Goal: Information Seeking & Learning: Check status

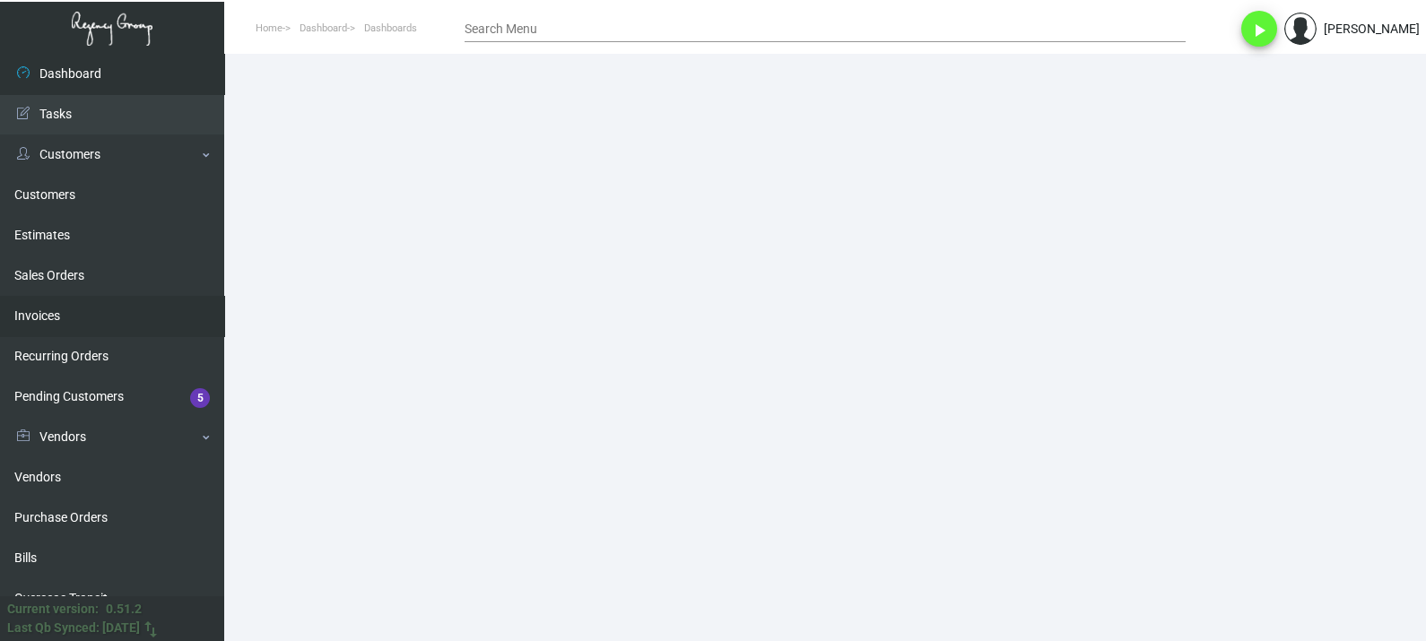
click at [73, 301] on link "Invoices" at bounding box center [112, 316] width 224 height 40
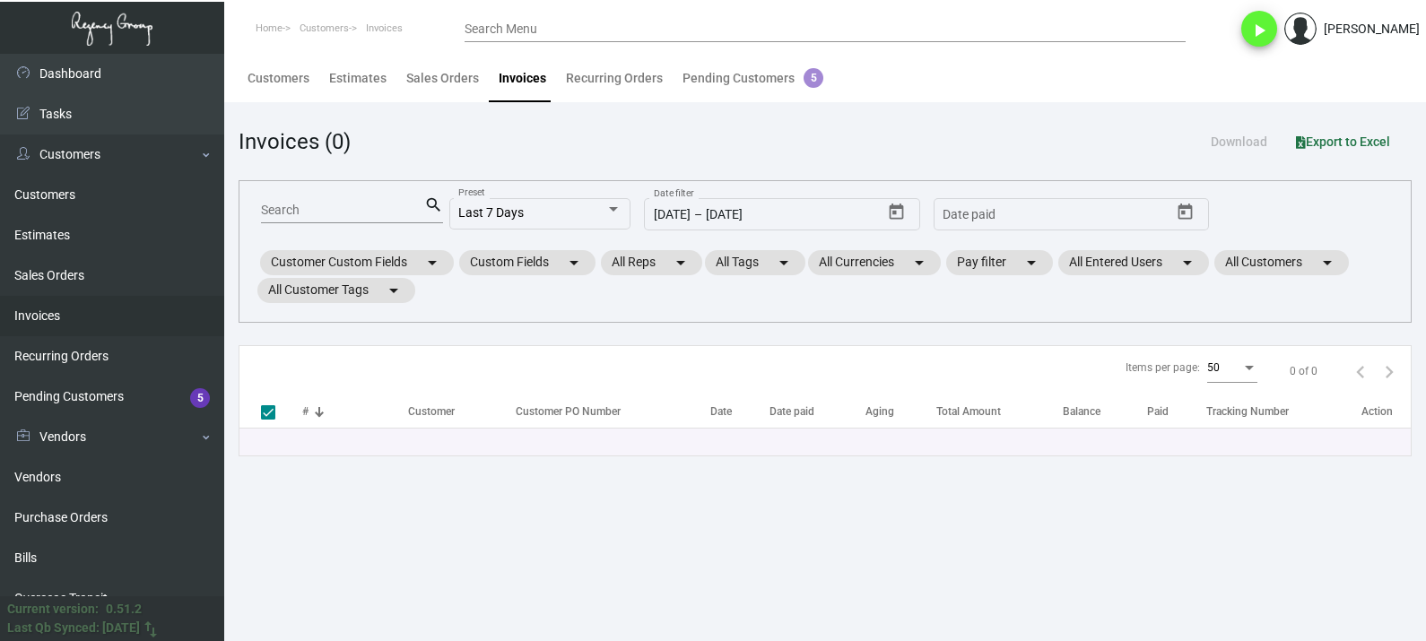
click at [315, 205] on input "Search" at bounding box center [342, 211] width 163 height 14
paste input "98290"
type input "98290"
checkbox input "false"
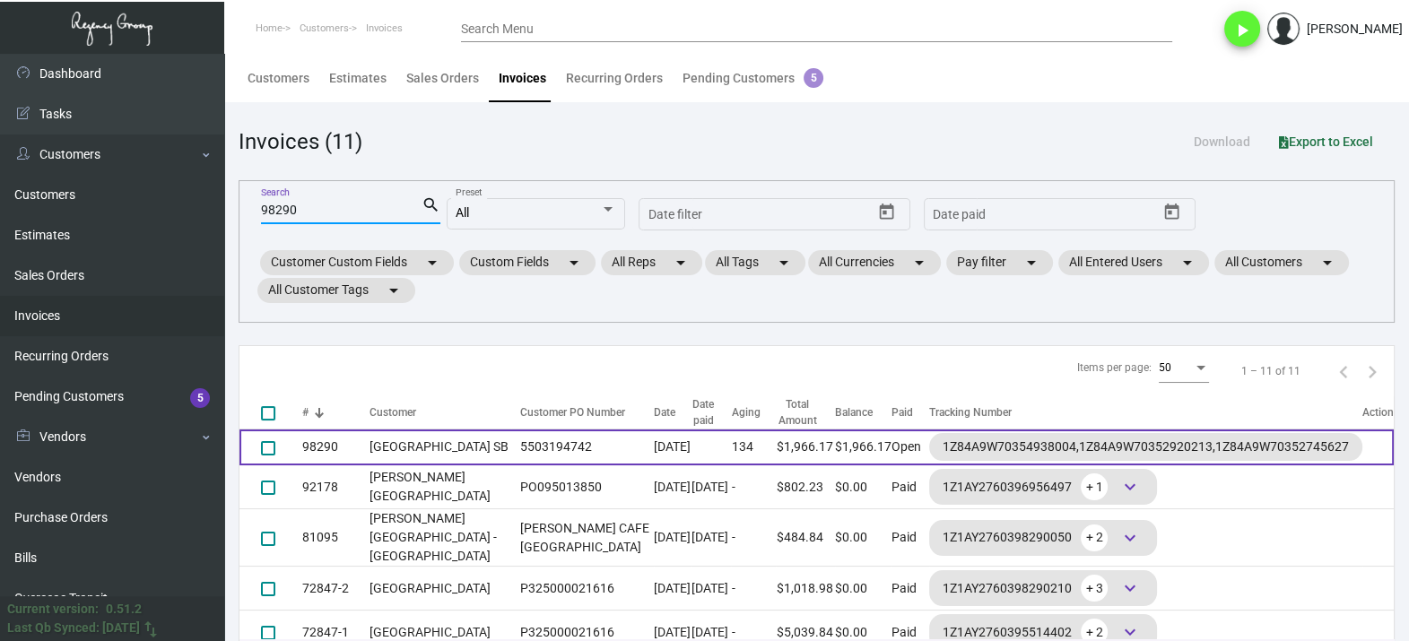
type input "98290"
click at [439, 444] on td "[GEOGRAPHIC_DATA] SB" at bounding box center [441, 448] width 142 height 36
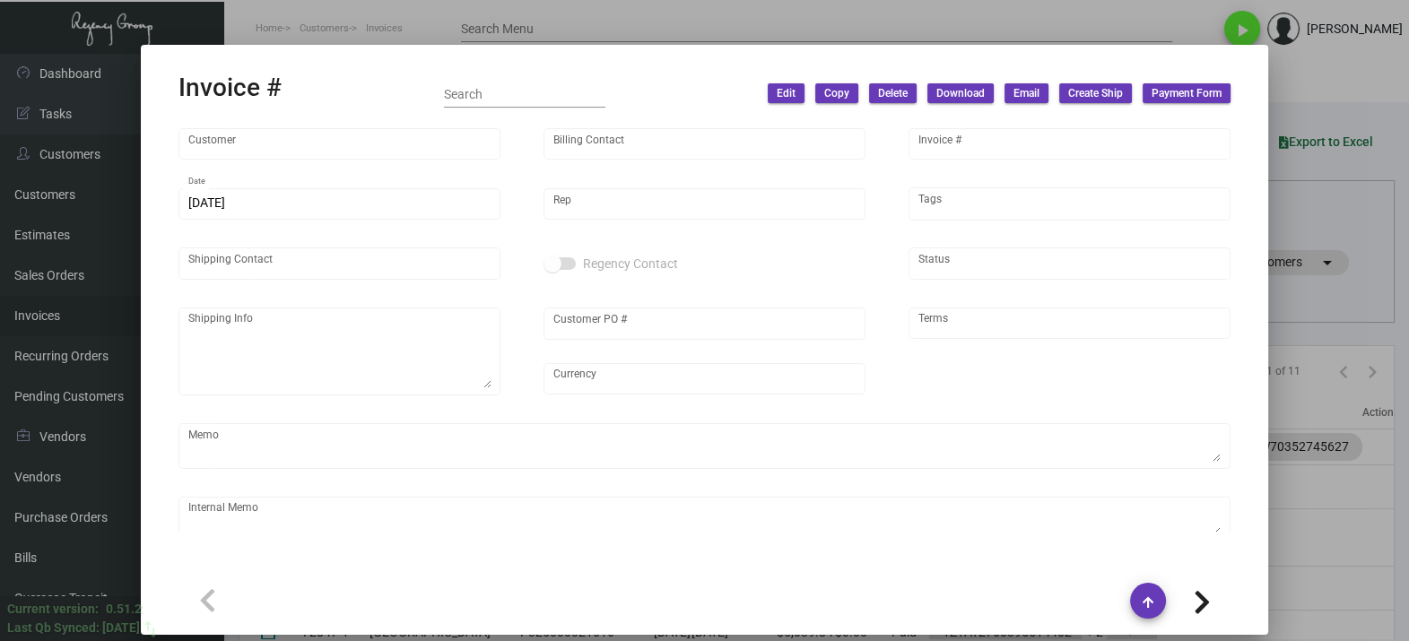
type input "[GEOGRAPHIC_DATA] SB"
type input "[PERSON_NAME]"
type input "98290"
type input "[DATE]"
type input "[PERSON_NAME]"
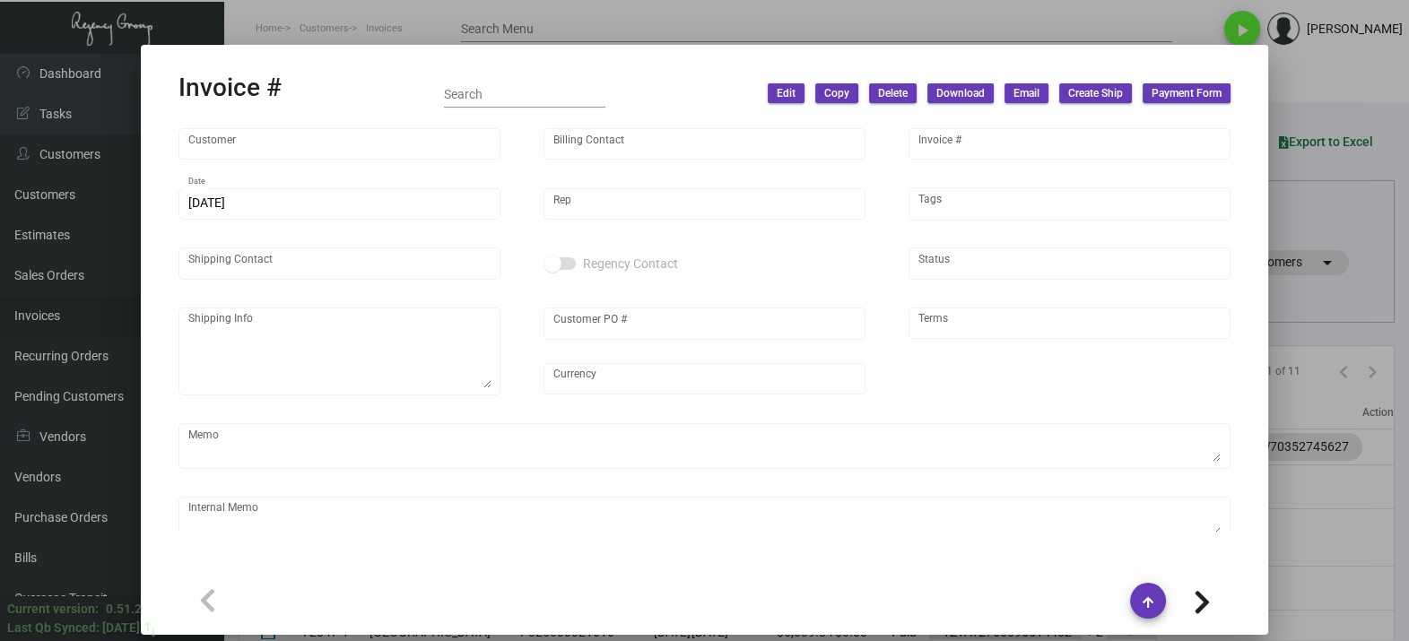
type input "Receiving Department"
type textarea "[GEOGRAPHIC_DATA] SB - ARYA [PERSON_NAME] [STREET_ADDRESS][PERSON_NAME]"
type input "5503194742"
type input "United States Dollar $"
type input "Net 30"
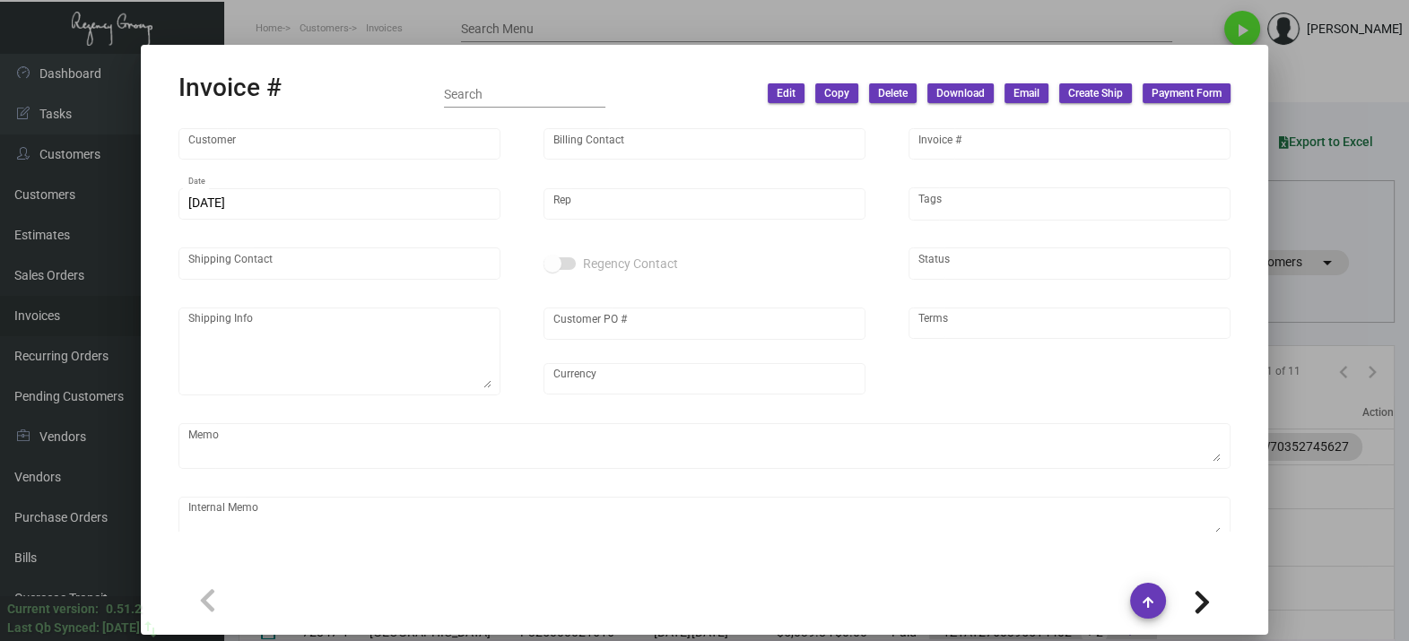
type textarea "62.67"
type input "$ 97.54"
type input "[DATE]"
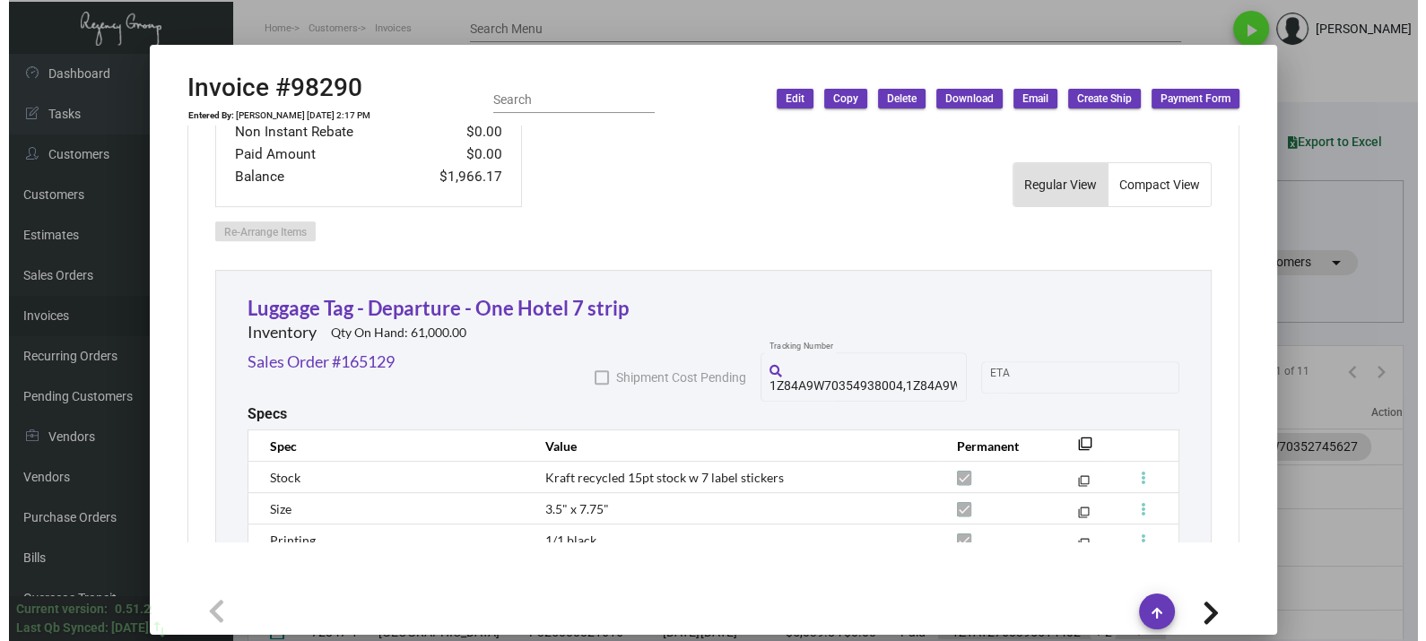
scroll to position [1027, 0]
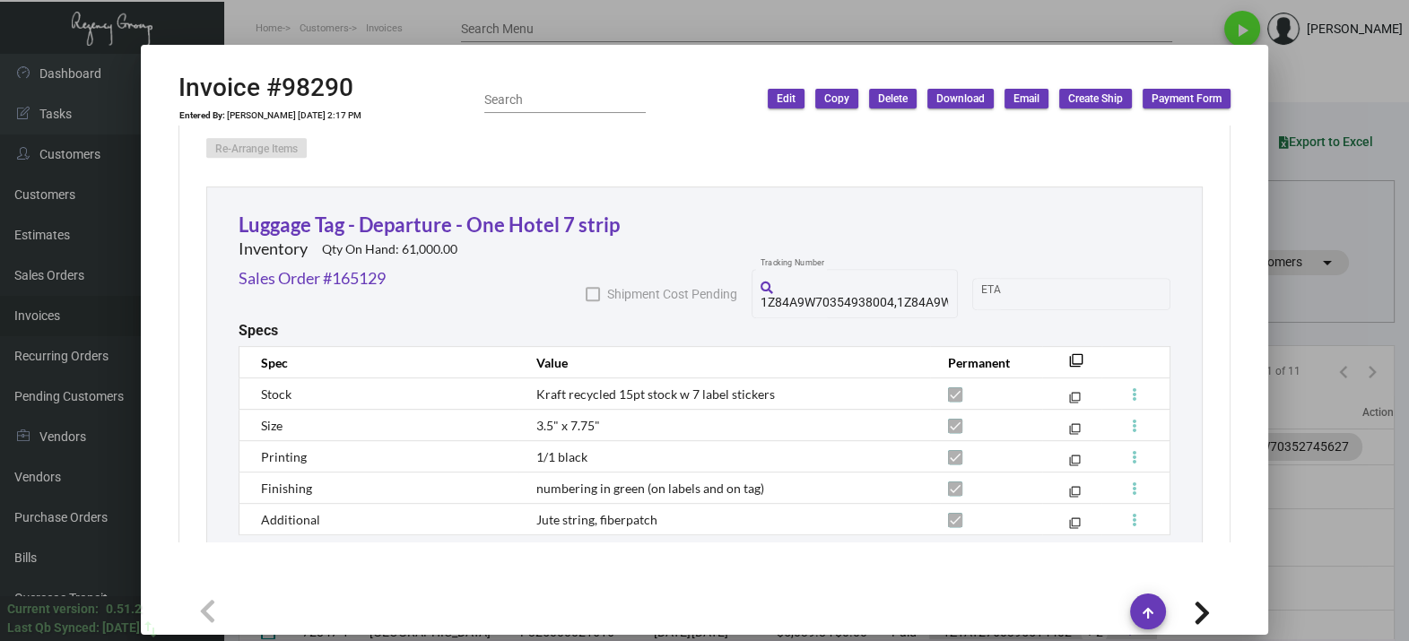
click at [342, 87] on h2 "Invoice #98290" at bounding box center [266, 88] width 175 height 31
drag, startPoint x: 342, startPoint y: 87, endPoint x: 202, endPoint y: 66, distance: 141.5
click at [202, 66] on mat-dialog-container "Invoice #98290 Entered By: [PERSON_NAME] [DATE] 2:17 PM Search Edit Copy Delete…" at bounding box center [705, 340] width 1128 height 590
click at [256, 53] on icon at bounding box center [258, 43] width 16 height 19
click at [623, 27] on div at bounding box center [704, 320] width 1409 height 641
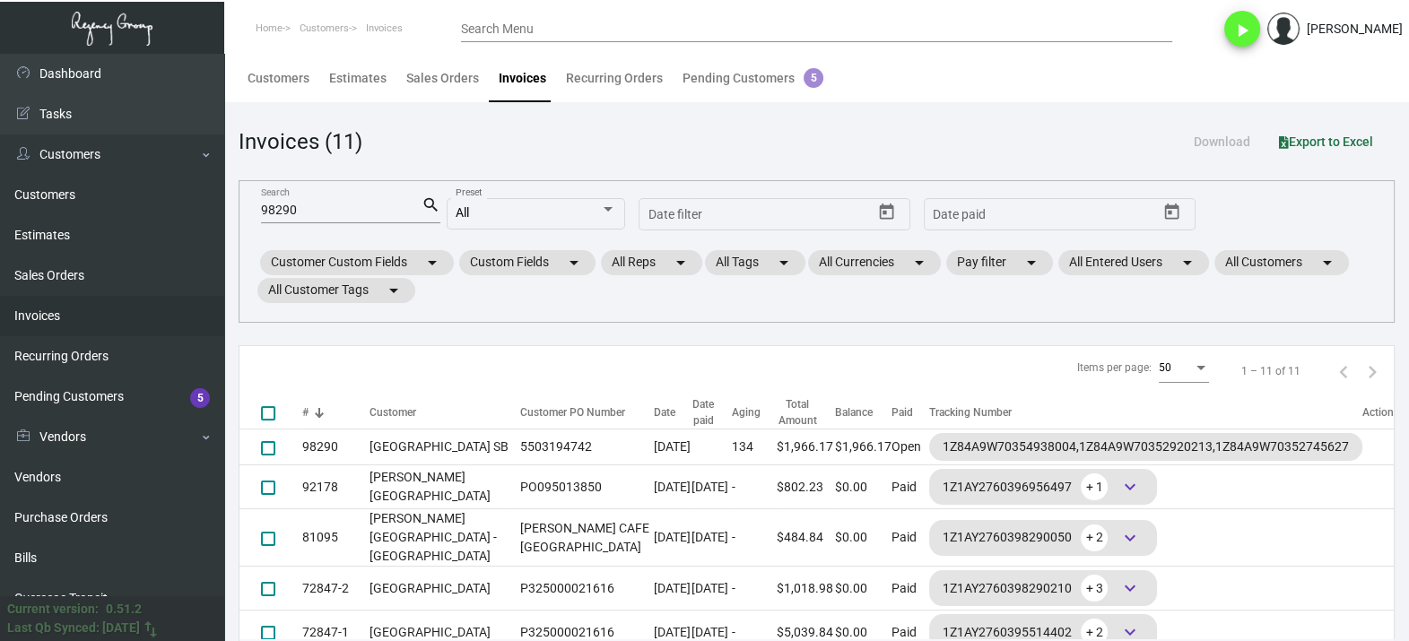
click at [353, 196] on div "98290 Search" at bounding box center [341, 210] width 161 height 28
click at [346, 208] on input "98290" at bounding box center [341, 211] width 161 height 14
paste input "83555"
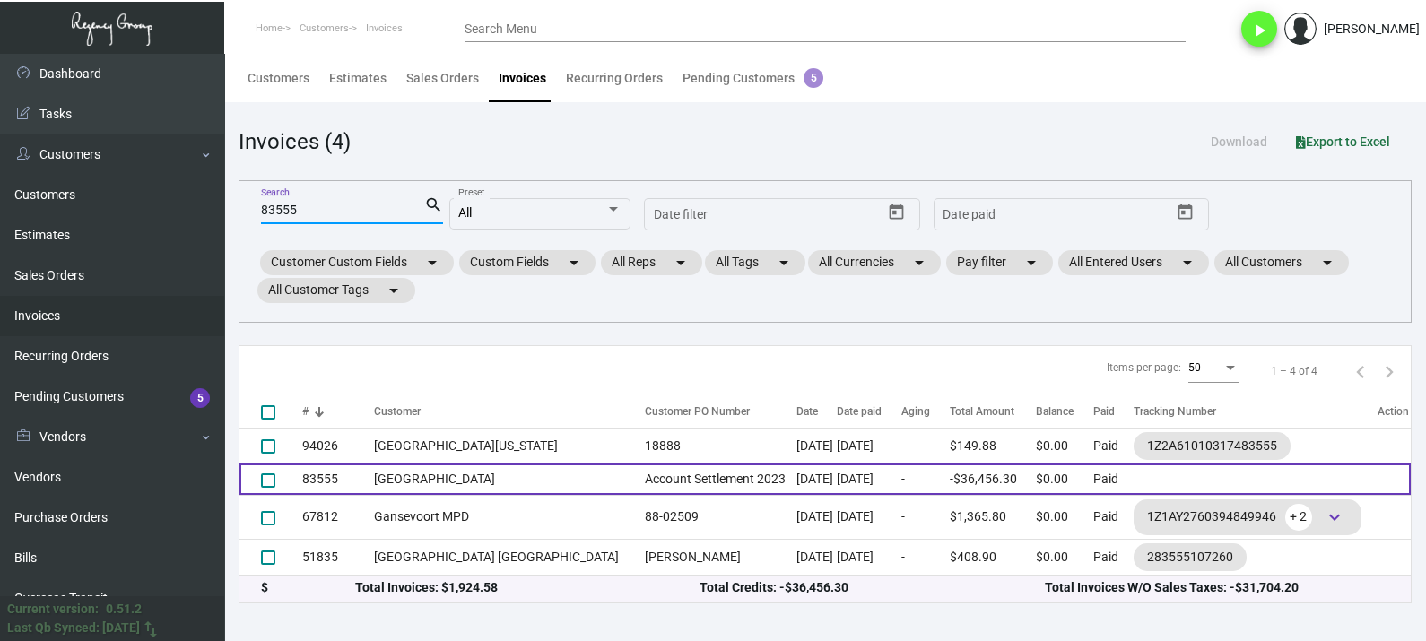
type input "83555"
click at [502, 475] on td "[GEOGRAPHIC_DATA]" at bounding box center [505, 479] width 262 height 31
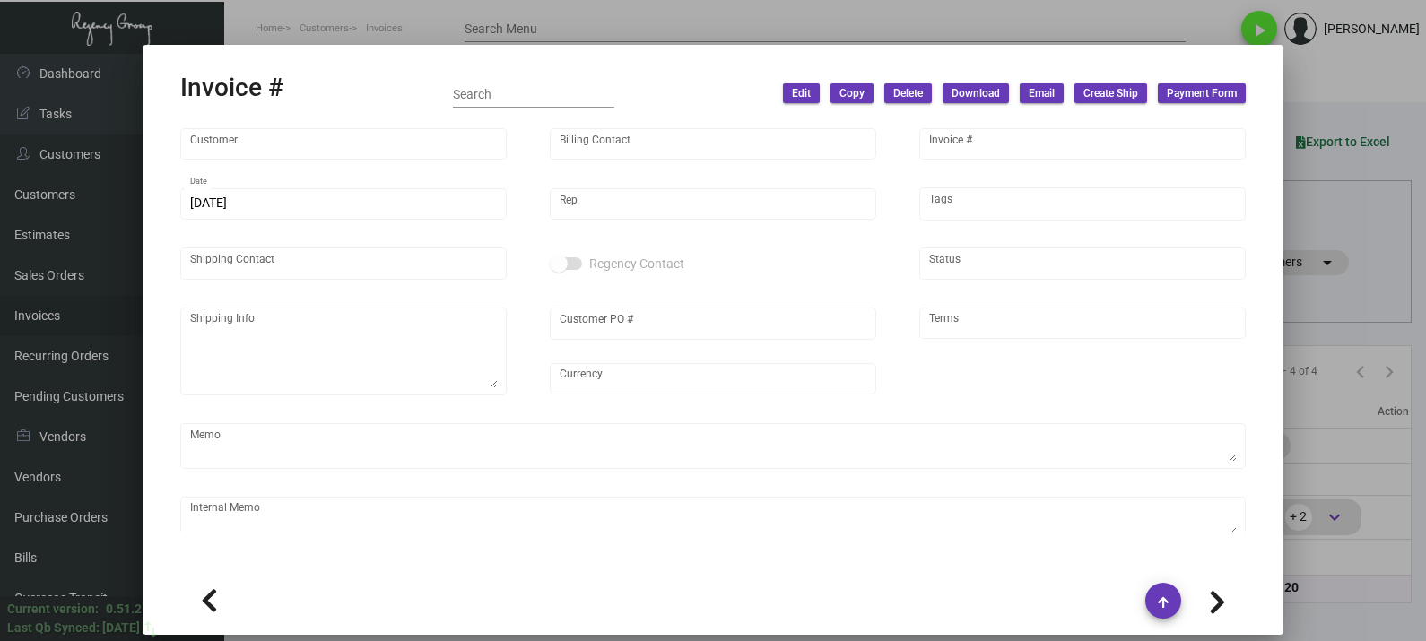
type input "[GEOGRAPHIC_DATA]"
type input "[PERSON_NAME]"
type input "83555"
type input "[DATE]"
type input "[PERSON_NAME]"
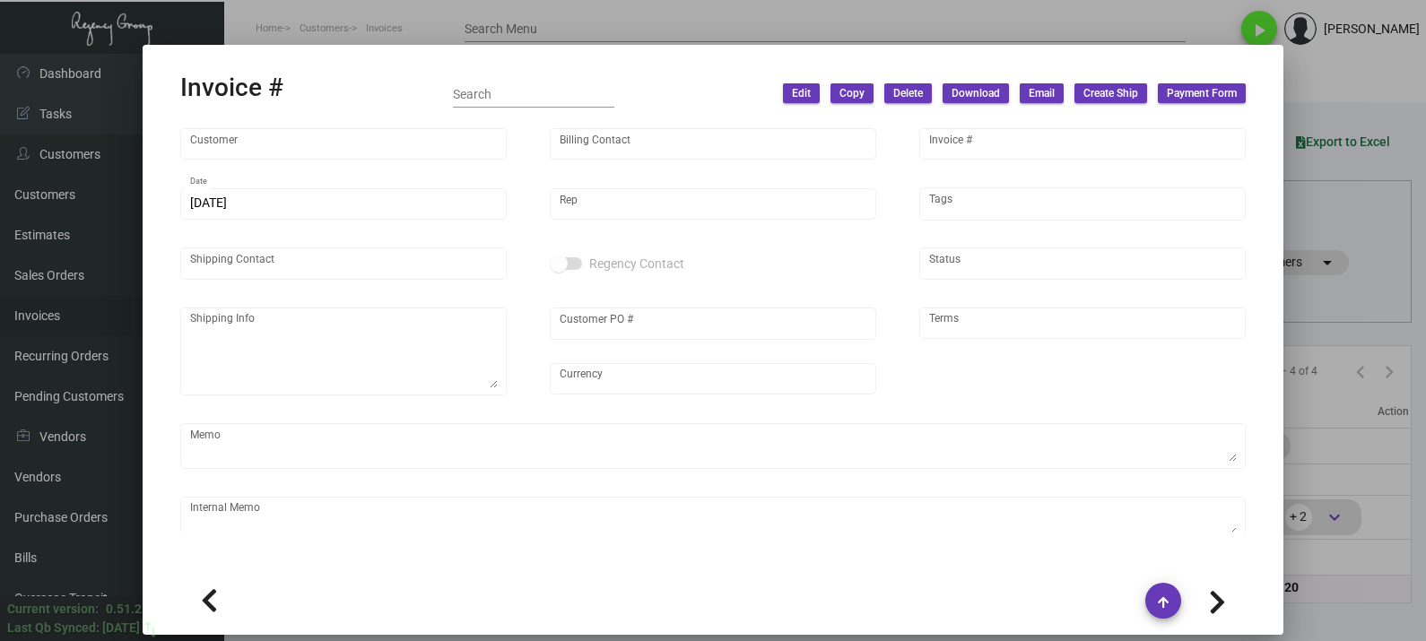
type input "[PERSON_NAME]"
type textarea "Row [GEOGRAPHIC_DATA] - [PERSON_NAME] [STREET_ADDRESS][US_STATE]"
type input "Account Settlement 2023"
type input "United States Dollar $"
type input "Net 30"
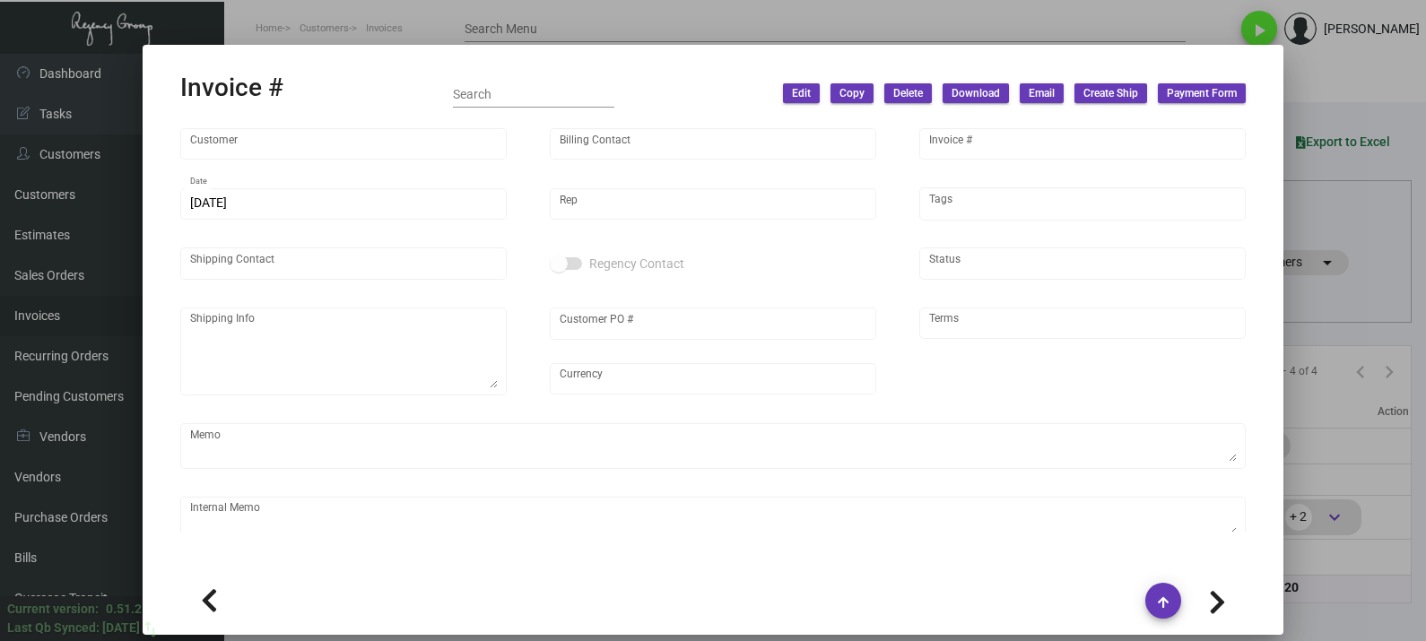
type input "$ 0.00"
type input "[DATE]"
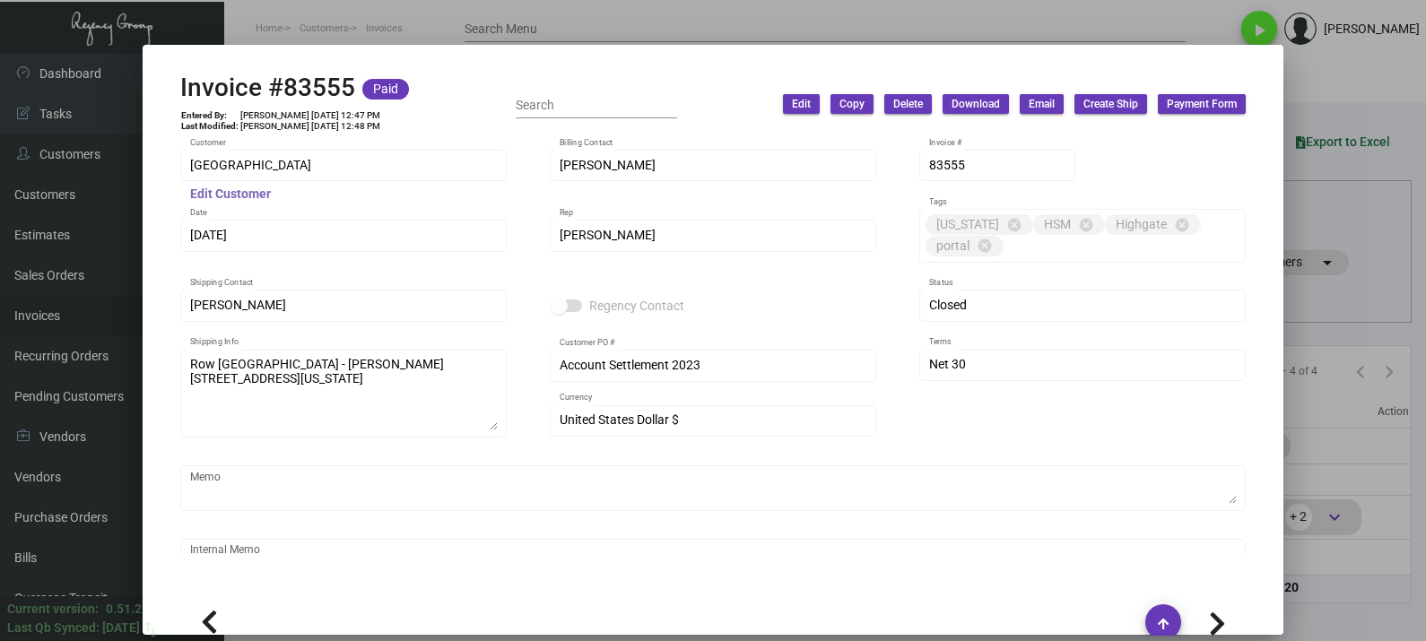
click at [232, 189] on mat-hint "Edit Customer" at bounding box center [230, 195] width 81 height 14
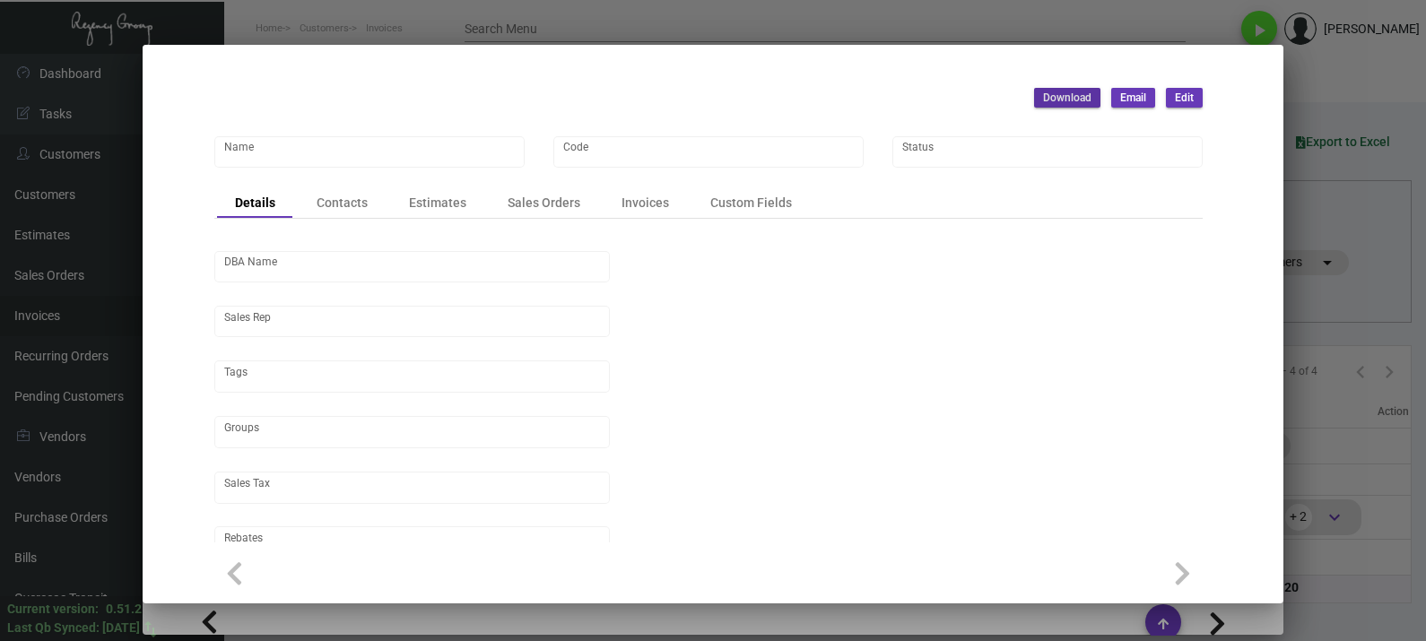
type input "[GEOGRAPHIC_DATA]"
type input "039008"
type input "Row [GEOGRAPHIC_DATA], [GEOGRAPHIC_DATA]"
type input "[PERSON_NAME]"
type input "[GEOGRAPHIC_DATA]-[GEOGRAPHIC_DATA] ([US_STATE][GEOGRAPHIC_DATA])"
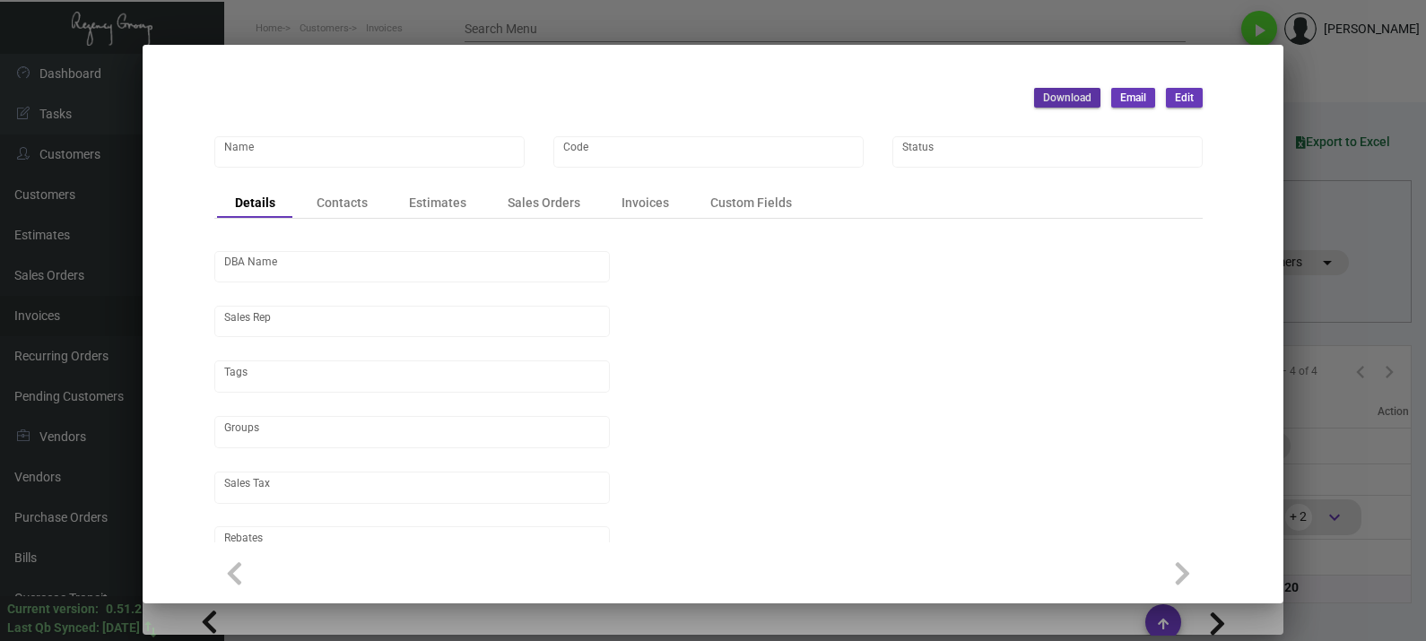
type input "Net 30"
type input "5.50000 %"
type input "United States Dollar $"
type input "$ 0.00"
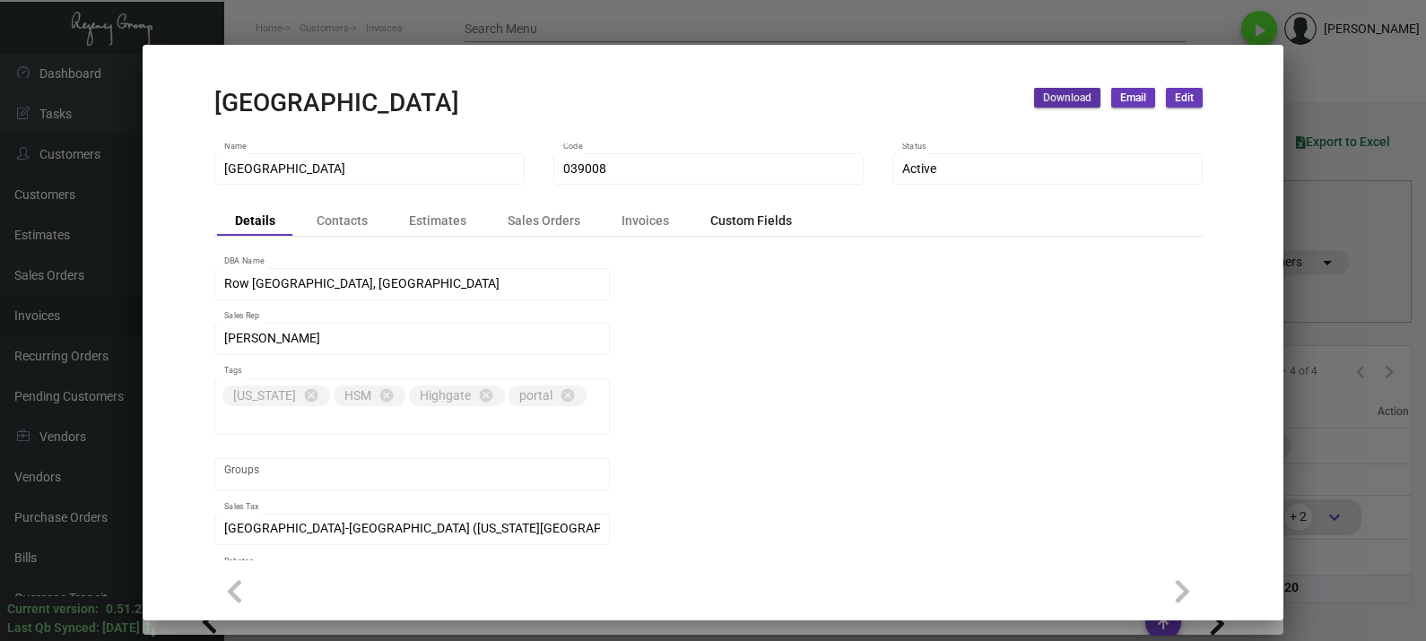
click at [721, 222] on div "Custom Fields" at bounding box center [752, 220] width 82 height 19
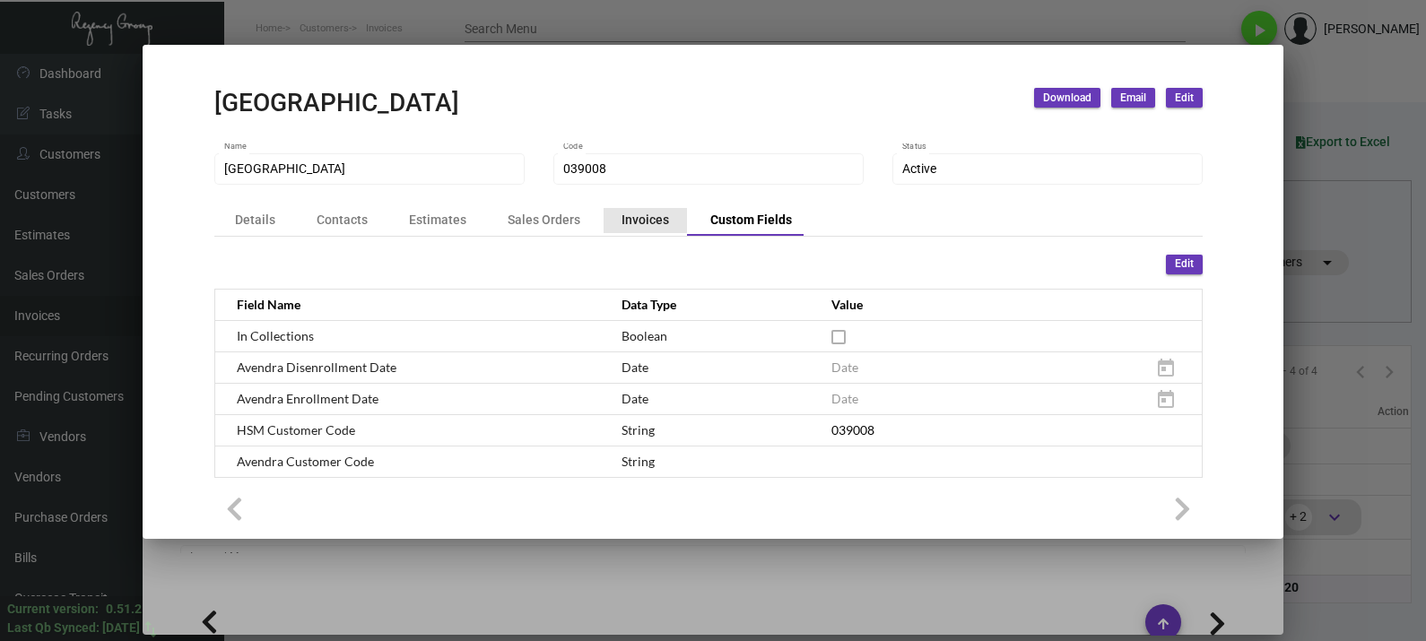
click at [650, 210] on div "Invoices" at bounding box center [645, 220] width 83 height 25
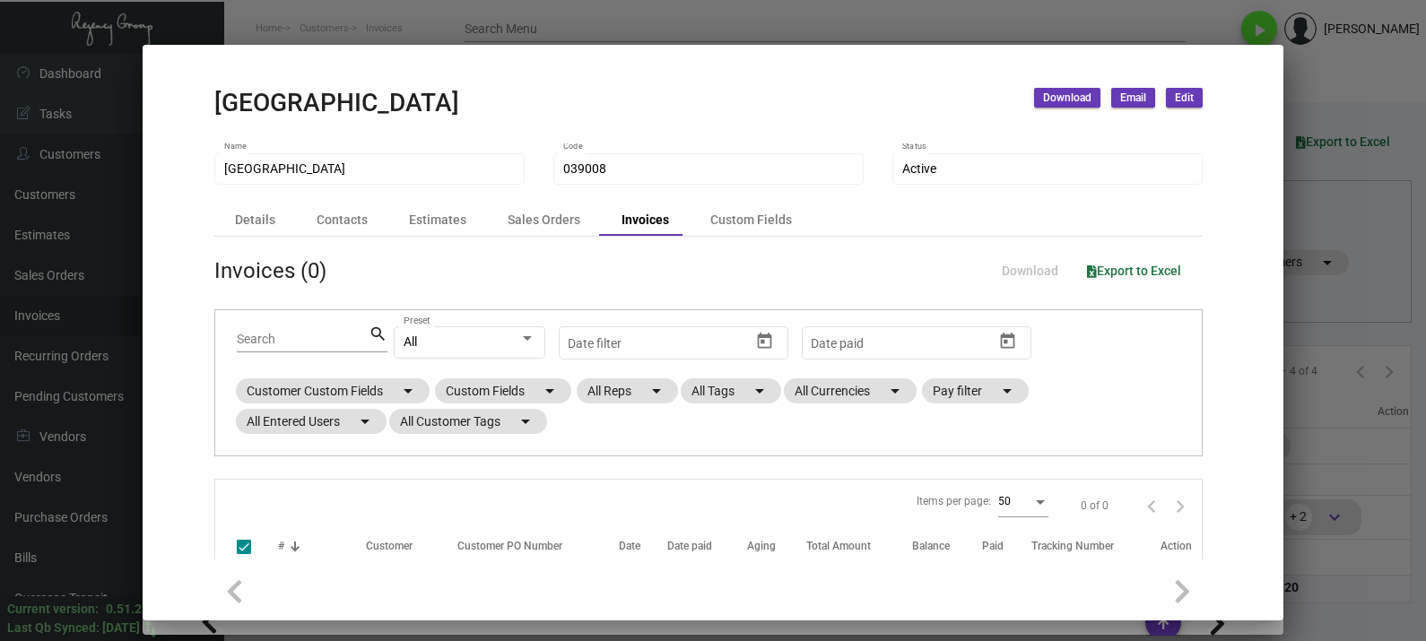
checkbox input "false"
click at [538, 215] on div "Sales Orders" at bounding box center [544, 220] width 73 height 19
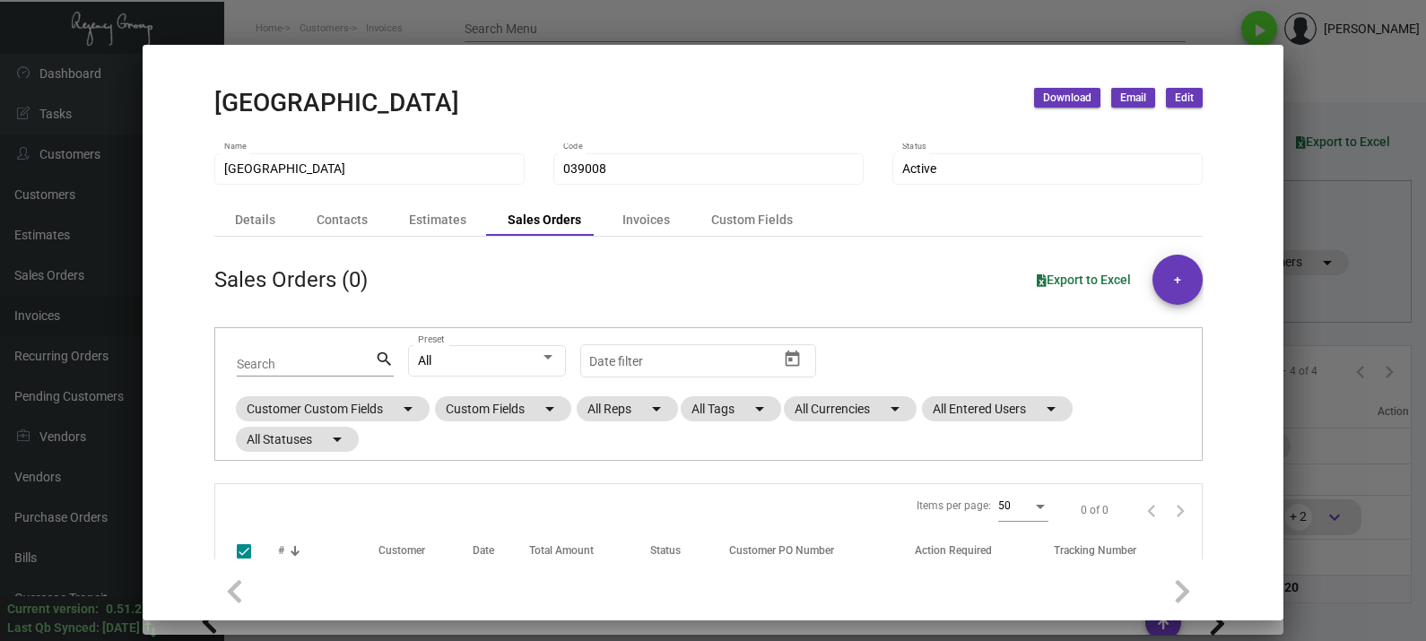
checkbox input "false"
click at [444, 215] on div "Estimates" at bounding box center [437, 220] width 57 height 19
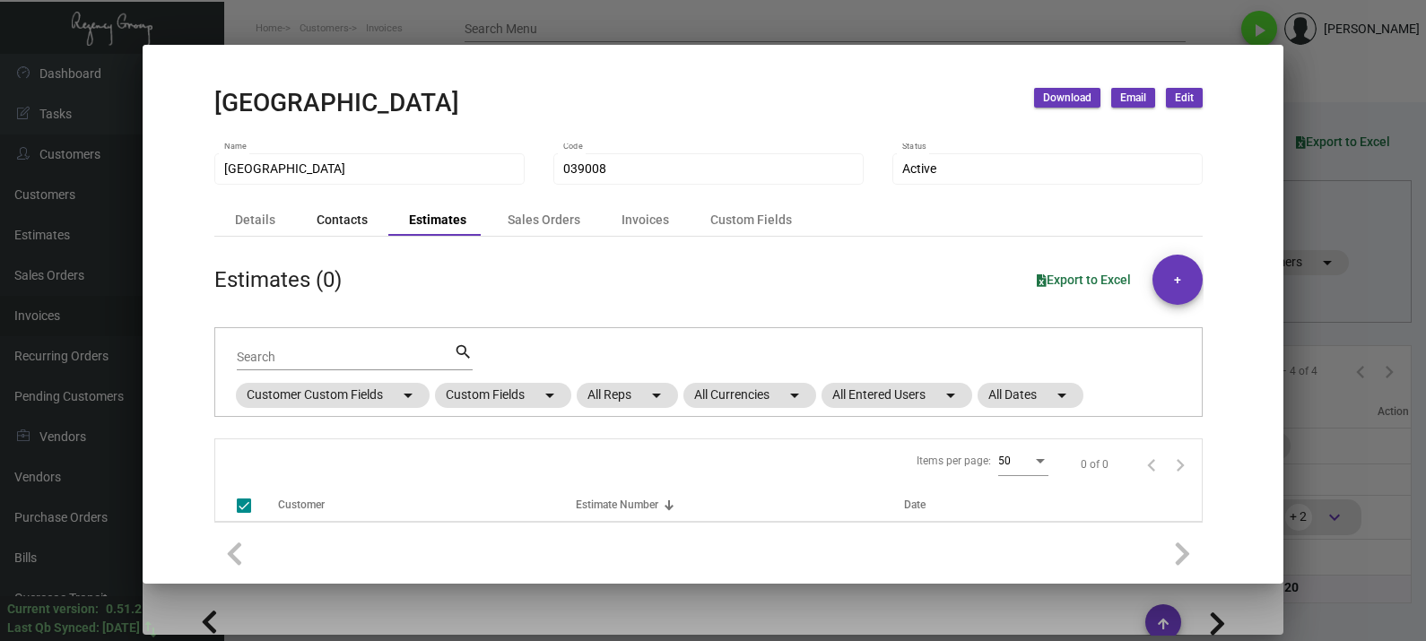
click at [345, 221] on div "Contacts" at bounding box center [342, 220] width 51 height 19
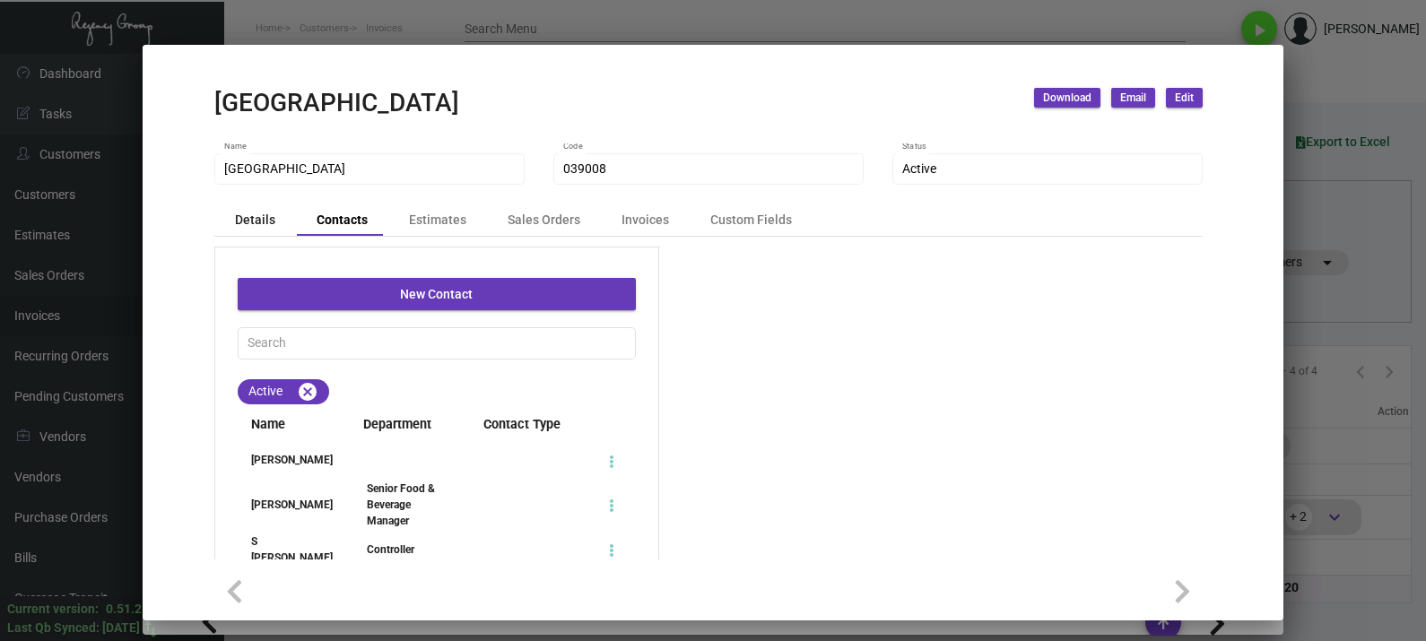
click at [265, 229] on div "Details" at bounding box center [255, 220] width 40 height 19
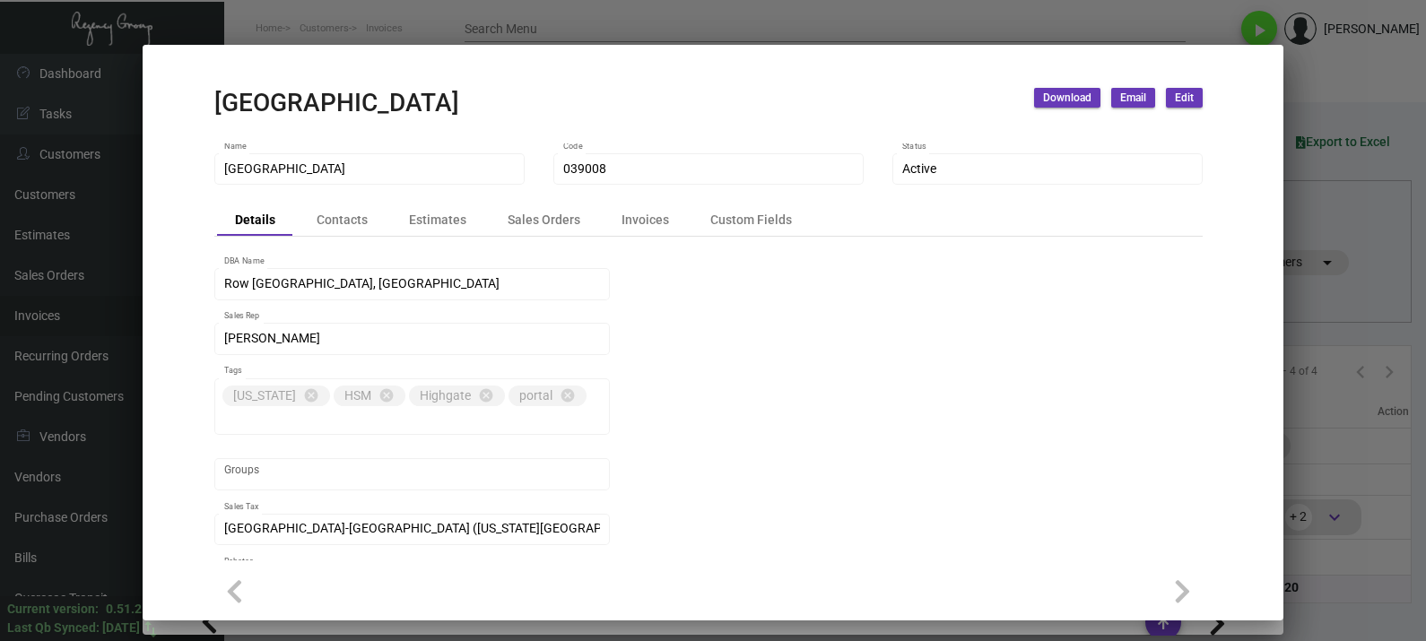
scroll to position [111, 0]
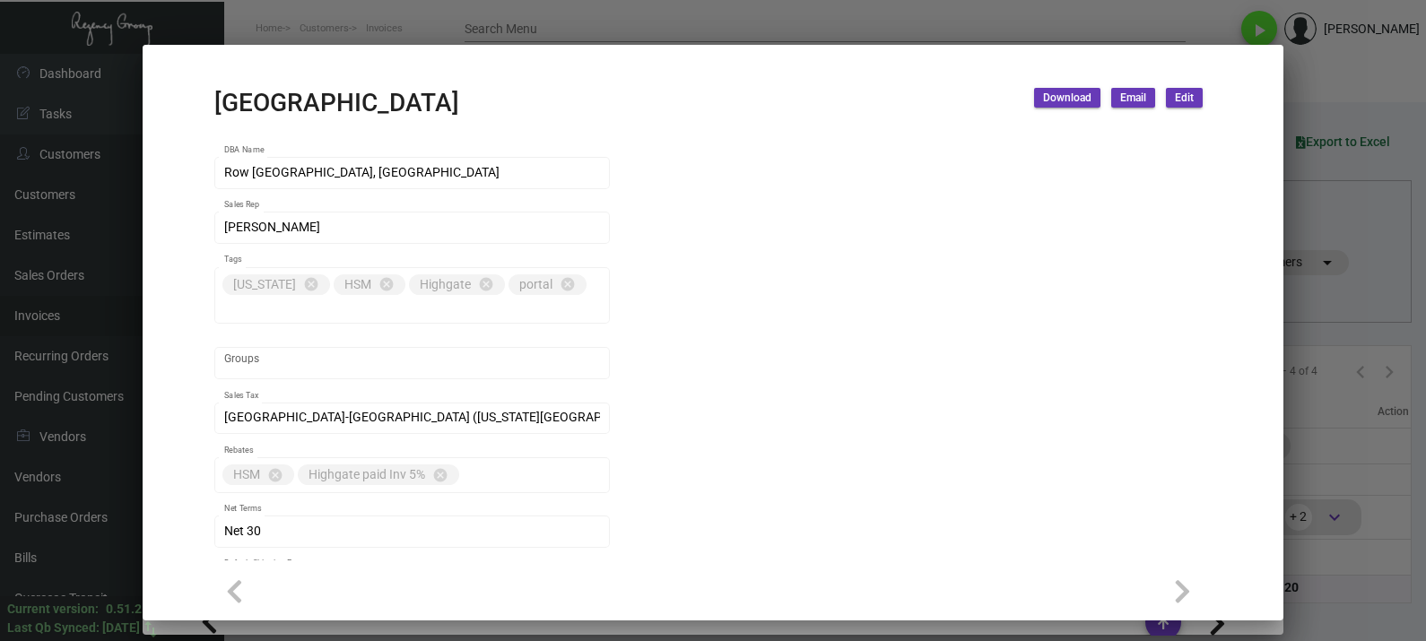
click at [499, 0] on div at bounding box center [713, 320] width 1426 height 641
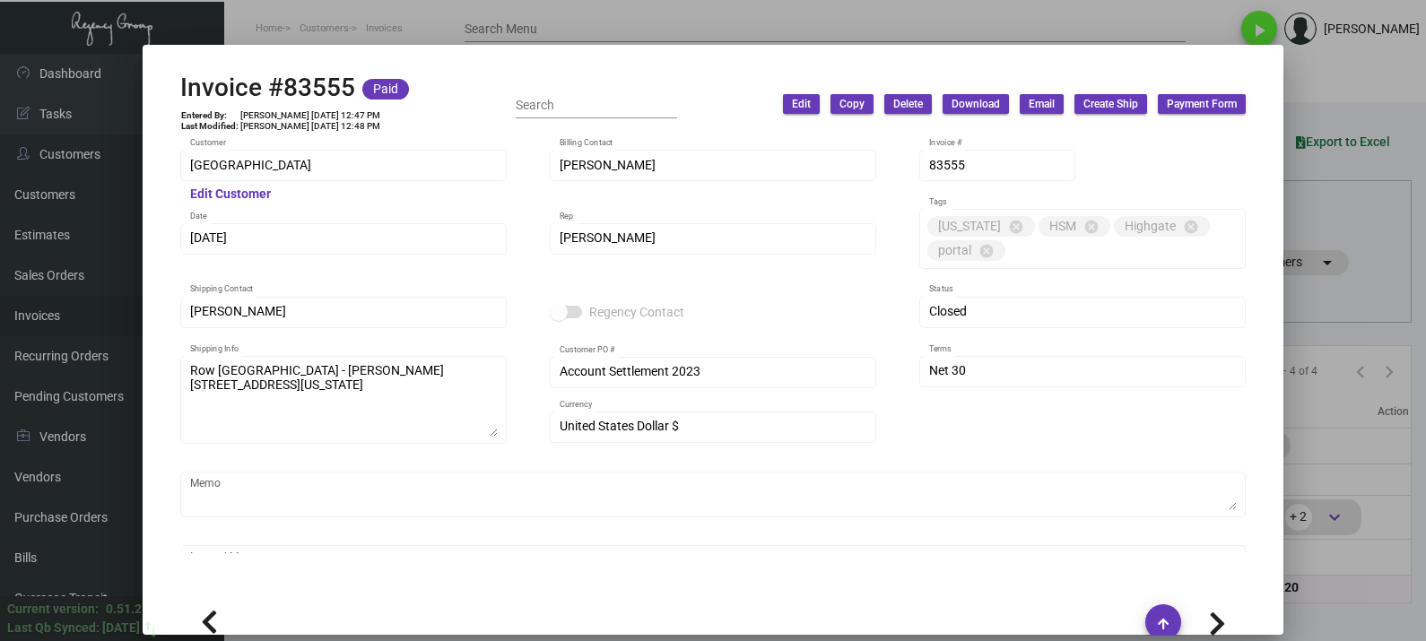
click at [439, 45] on mat-dialog-container "Invoice #83555 Paid Entered By: [PERSON_NAME] [DATE] 12:47 PM Last Modified: [P…" at bounding box center [713, 340] width 1141 height 590
click at [11, 331] on div at bounding box center [713, 320] width 1426 height 641
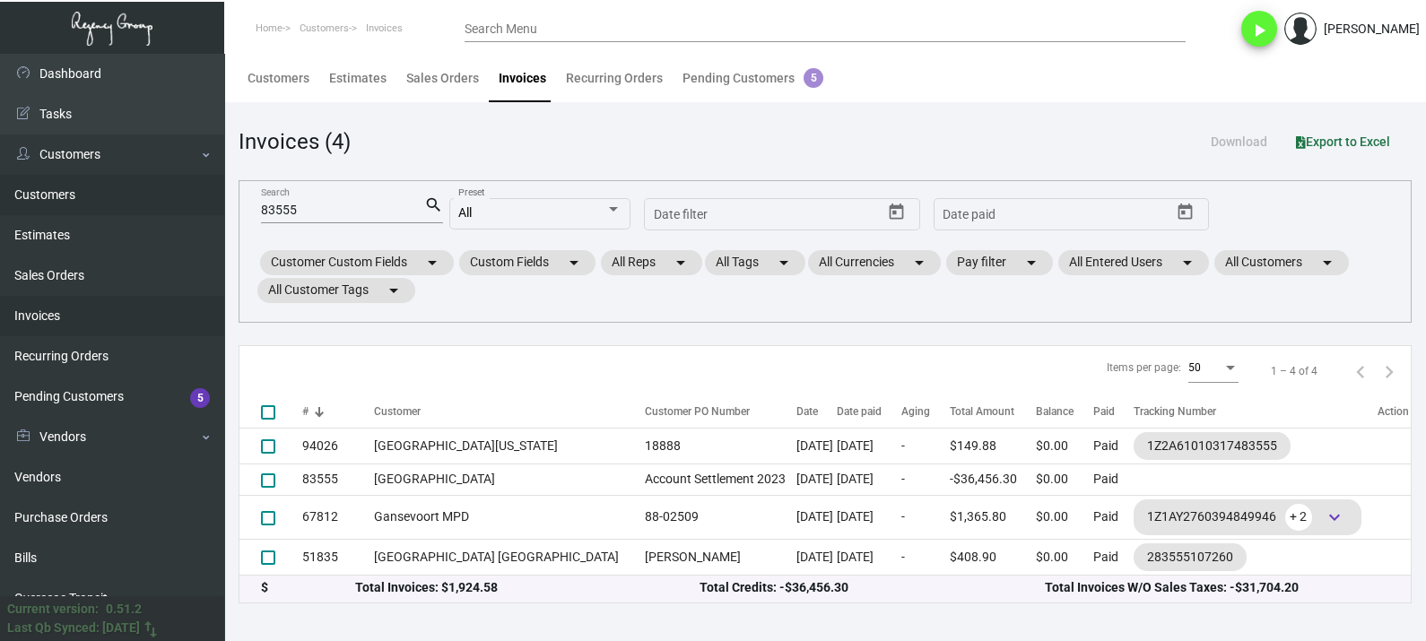
click at [64, 194] on link "Customers" at bounding box center [112, 195] width 224 height 40
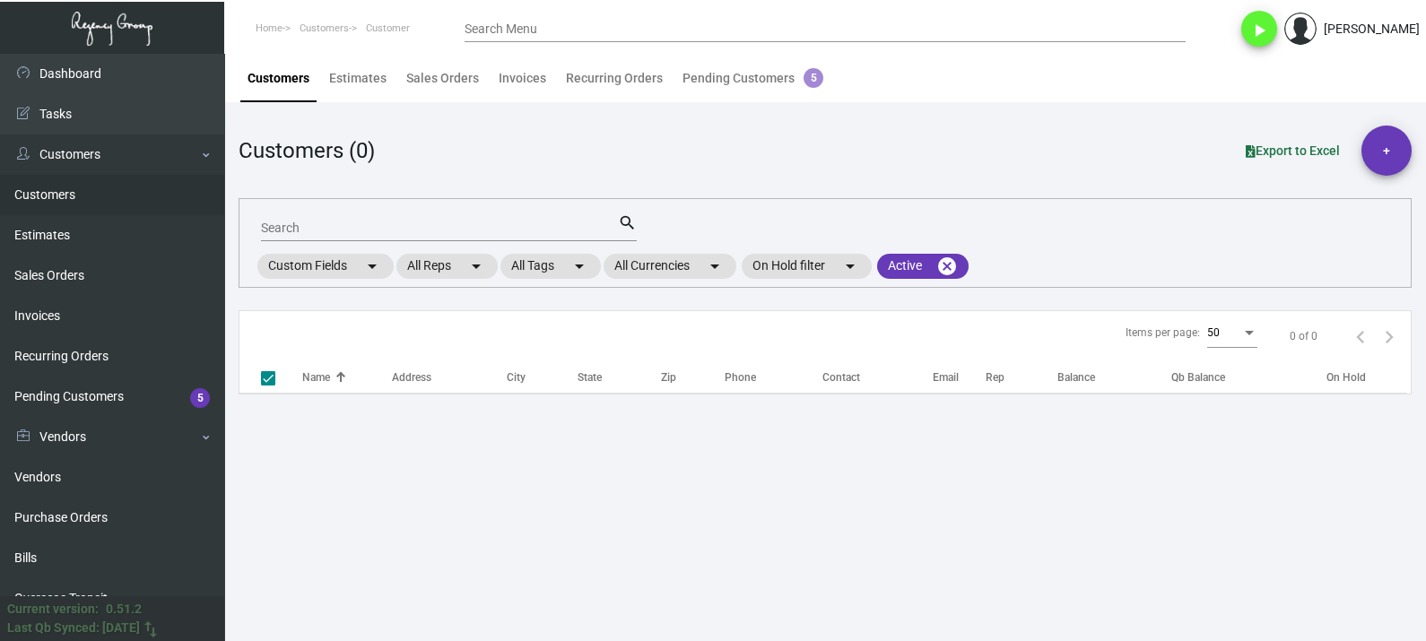
checkbox input "false"
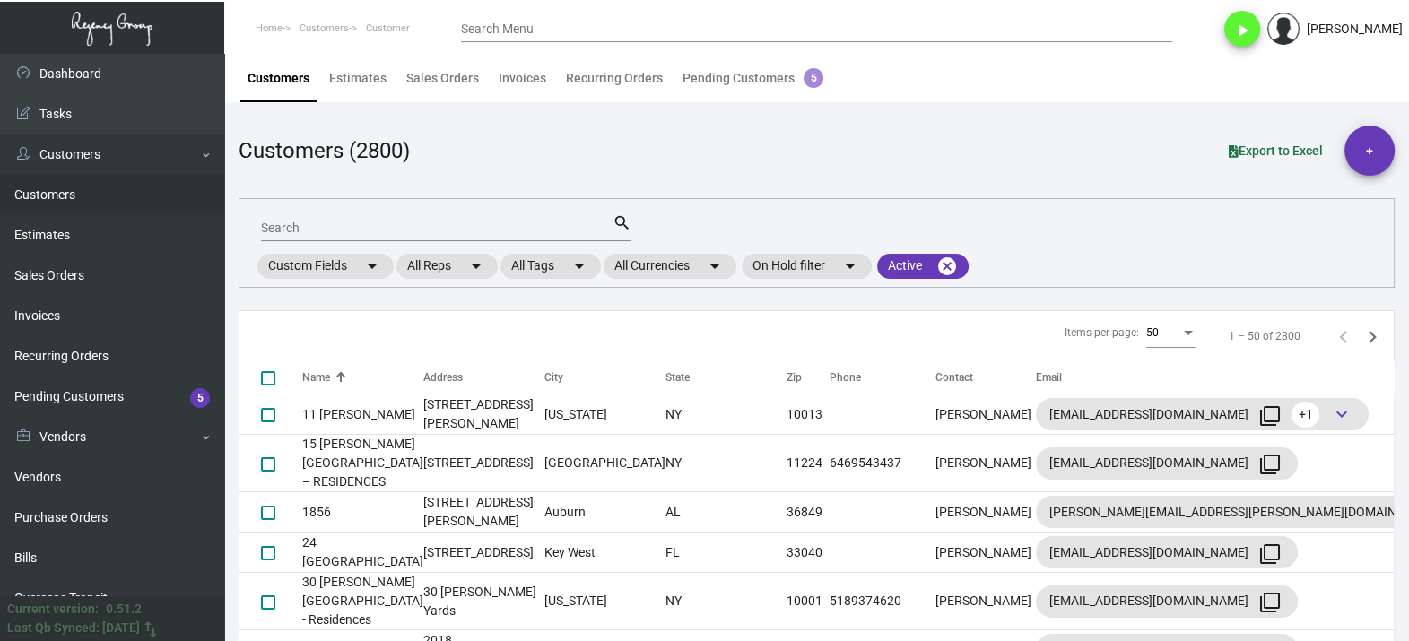
click at [427, 214] on div "Search" at bounding box center [437, 228] width 352 height 28
paste input "The Surrey / [PERSON_NAME]"
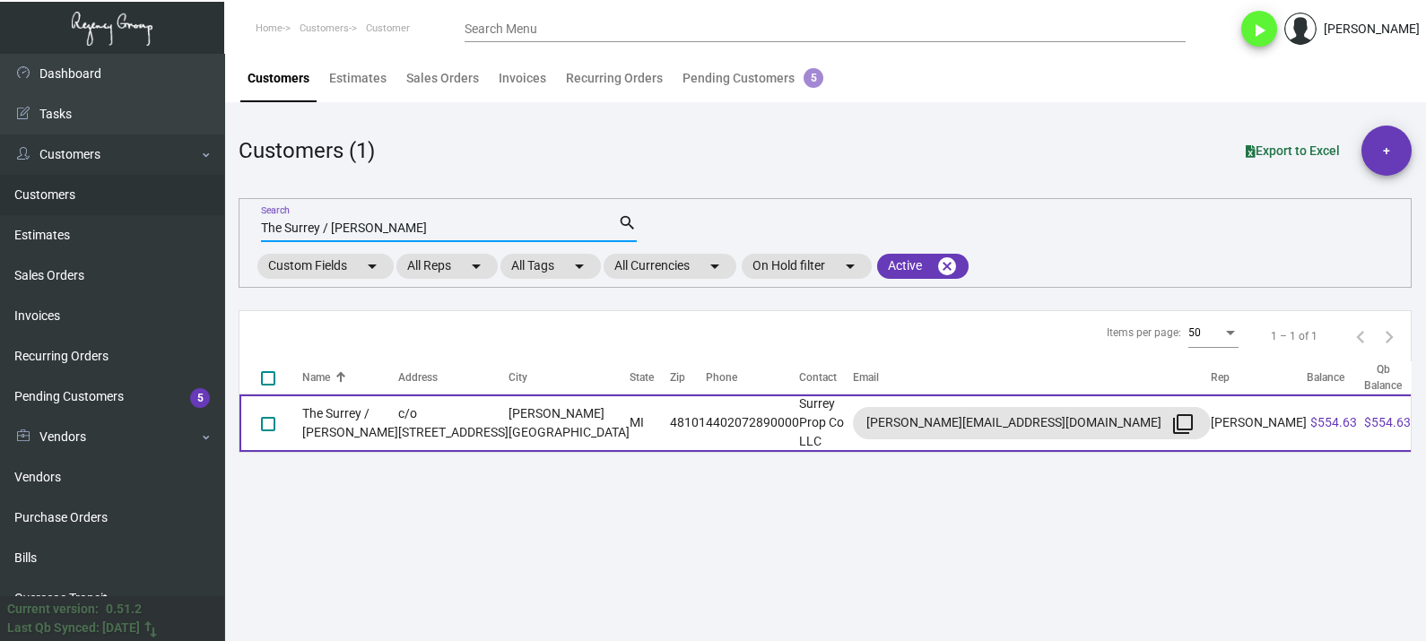
type input "The Surrey / [PERSON_NAME]"
click at [630, 408] on td "[PERSON_NAME][GEOGRAPHIC_DATA]" at bounding box center [569, 423] width 121 height 57
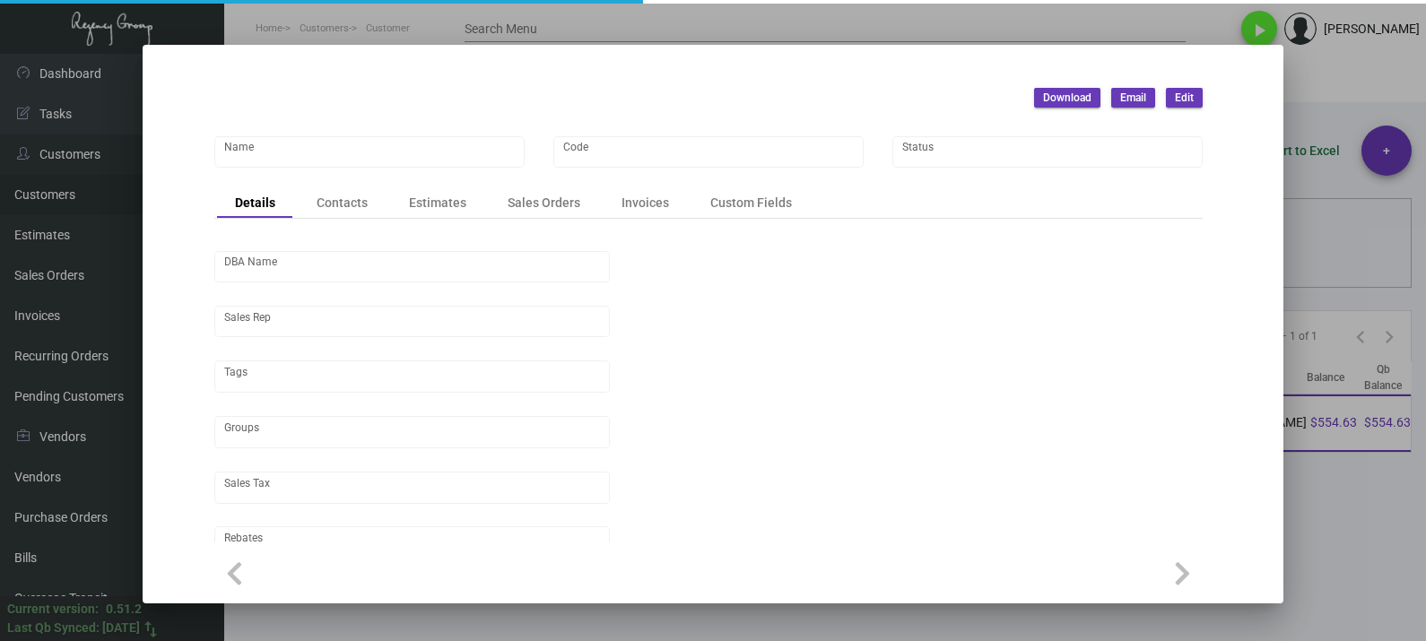
type input "The Surrey / [PERSON_NAME]"
type input "SurBen"
type input "Surrey Prop Co LLC"
type input "[PERSON_NAME]"
type input "[GEOGRAPHIC_DATA]-[GEOGRAPHIC_DATA]"
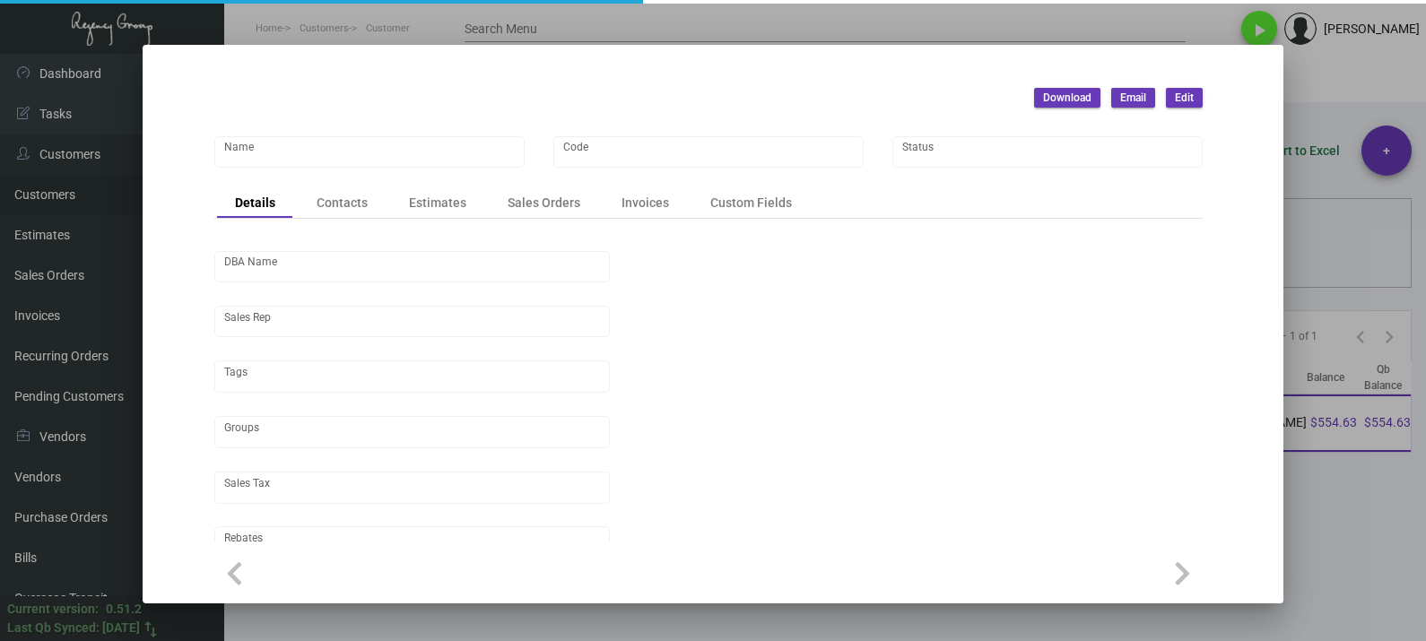
type input "COD"
type input "United States Dollar $"
type input "$ 0.00"
checkbox input "true"
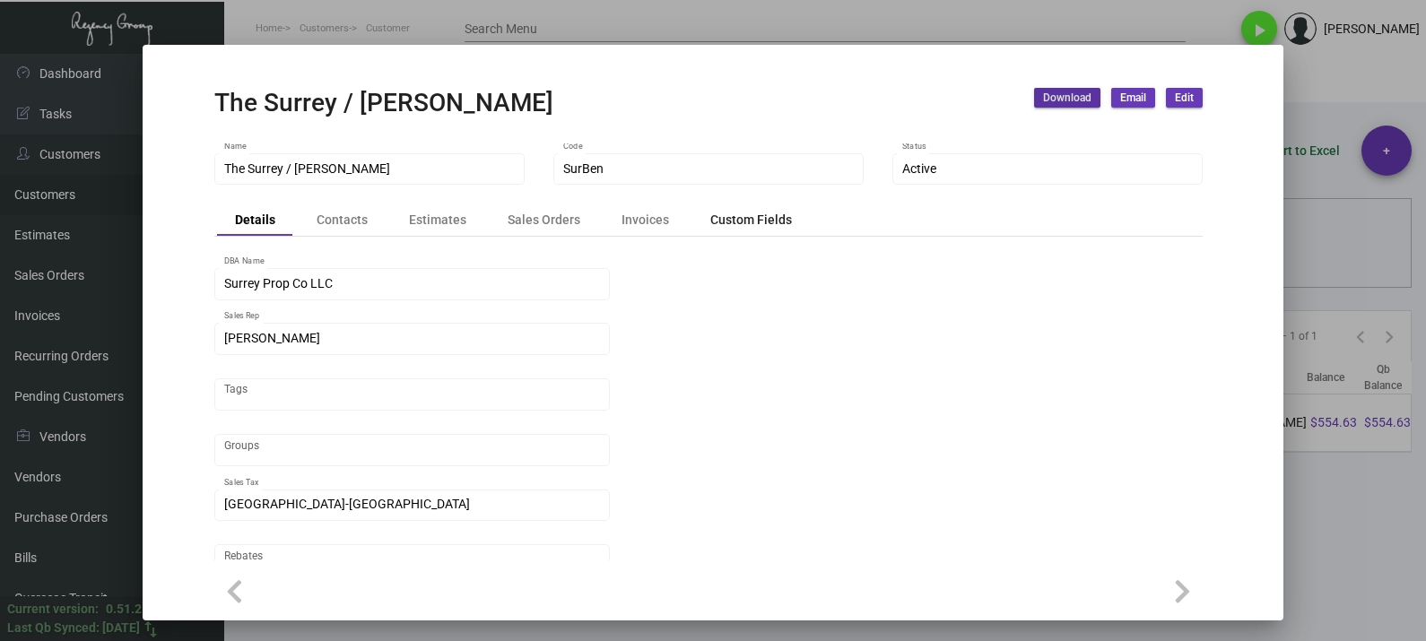
click at [779, 226] on div "Custom Fields" at bounding box center [752, 220] width 82 height 19
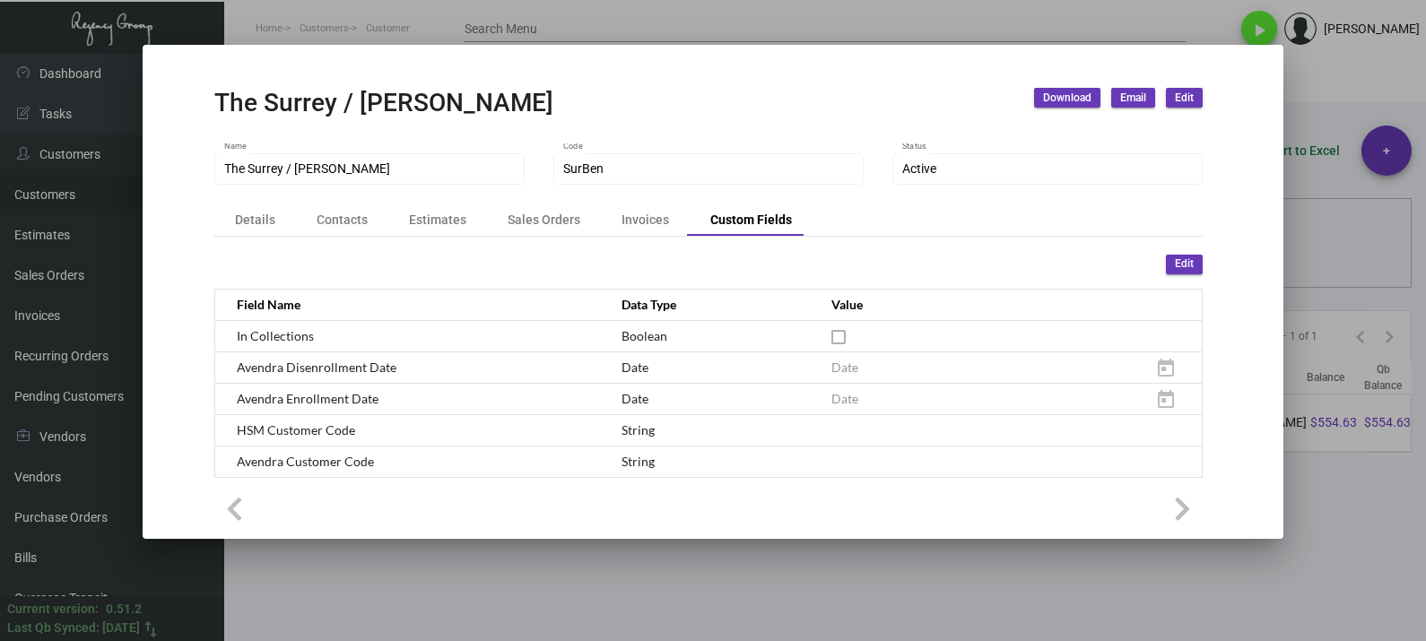
click at [426, 31] on div at bounding box center [713, 320] width 1426 height 641
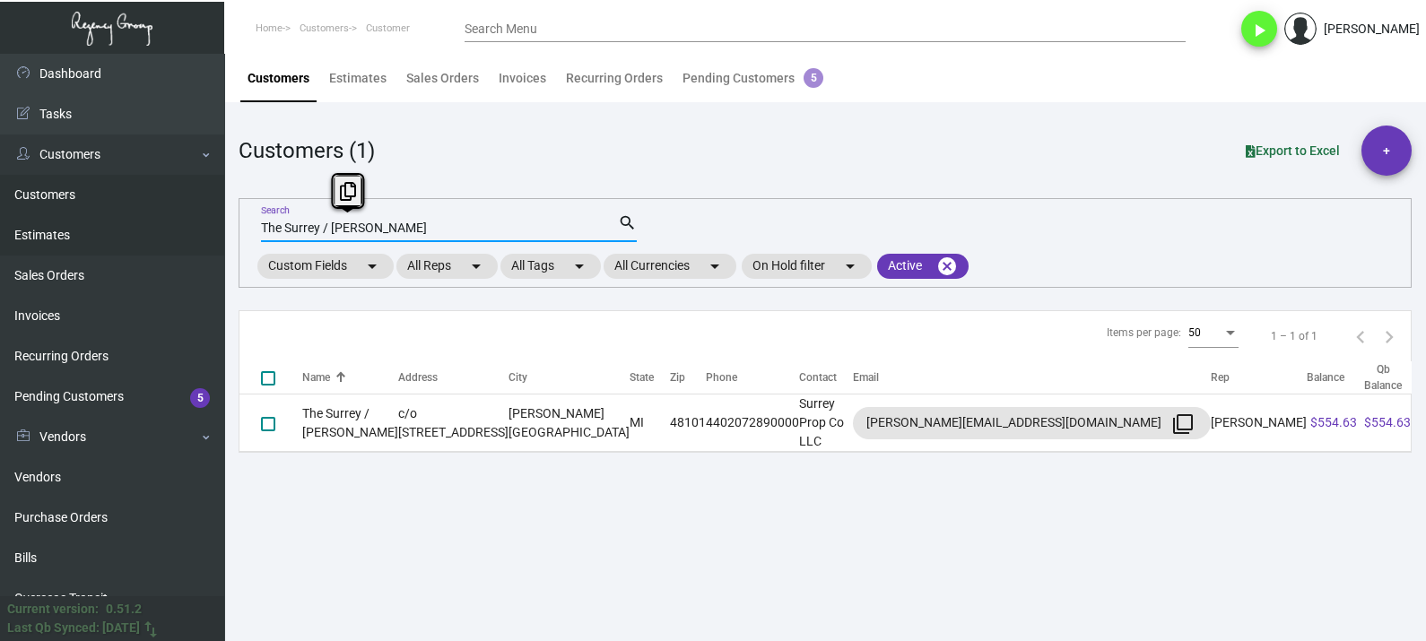
drag, startPoint x: 438, startPoint y: 233, endPoint x: 175, endPoint y: 233, distance: 262.9
click at [175, 233] on div "Dashboard Dashboard Tasks Customers Customers Estimates Sales Orders Invoices R…" at bounding box center [713, 348] width 1426 height 588
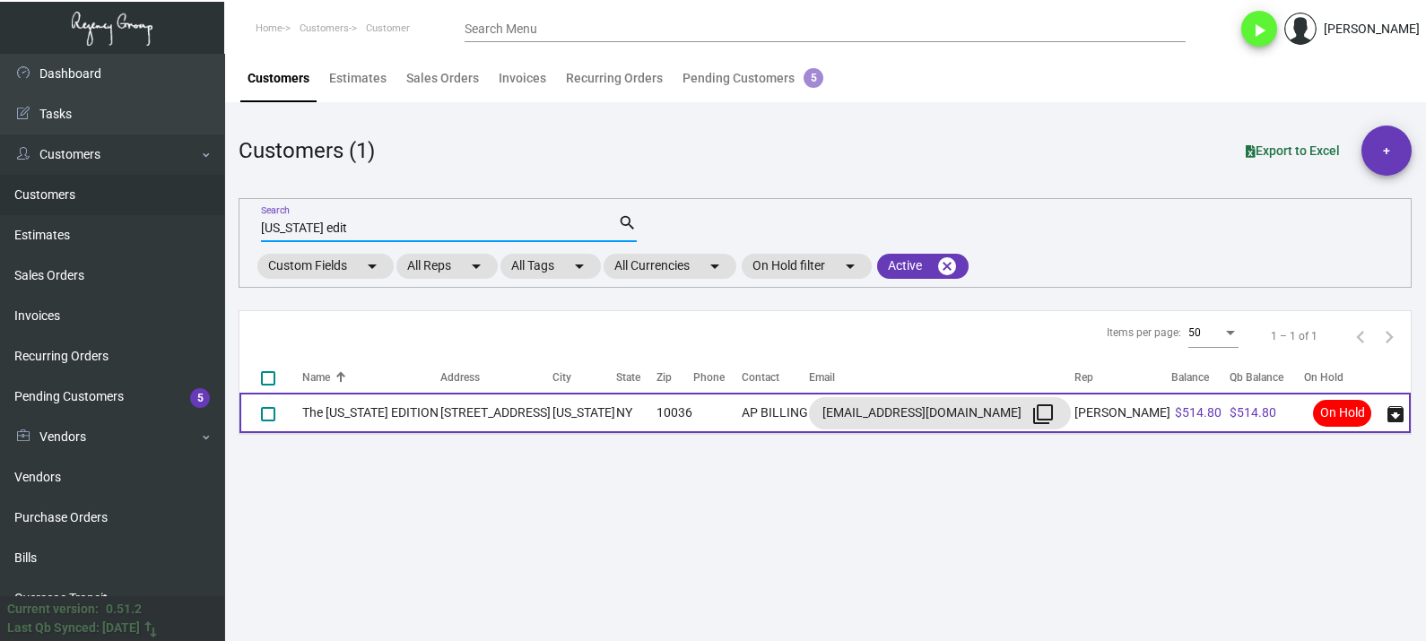
type input "[US_STATE] edit"
click at [471, 412] on td "[STREET_ADDRESS]" at bounding box center [496, 413] width 112 height 40
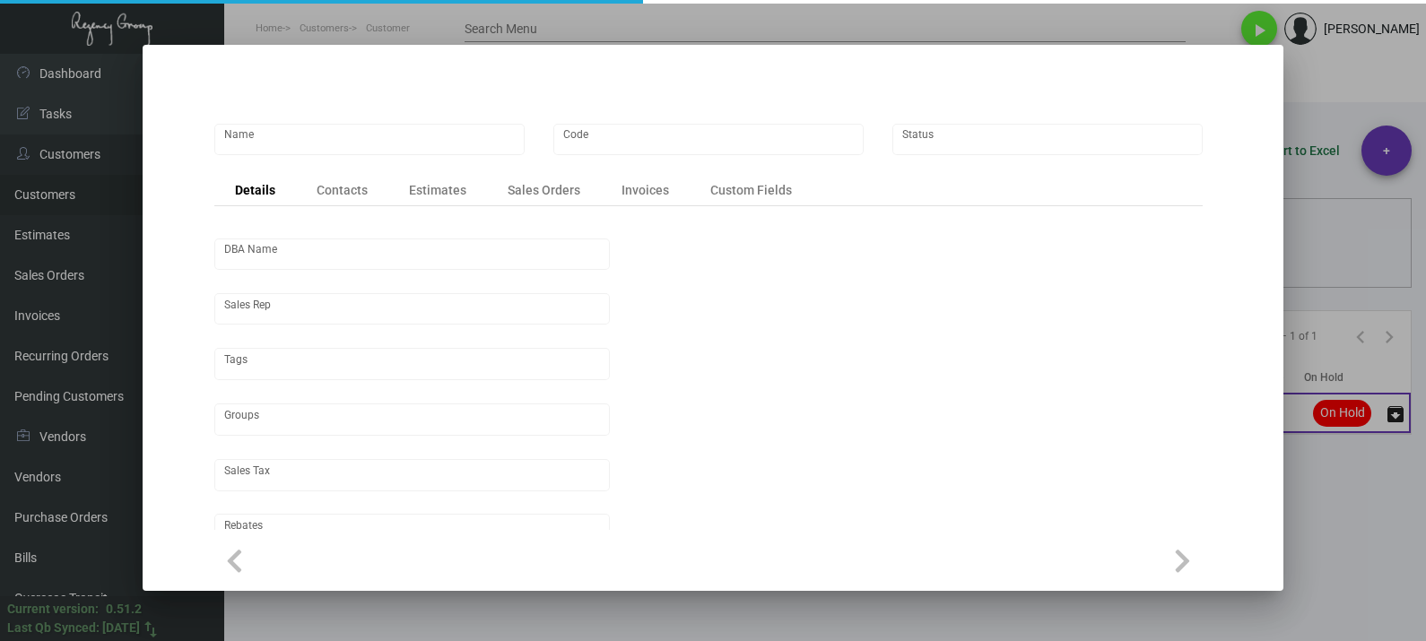
type input "The [US_STATE] EDITION"
type input "TSEH"
type input "[PERSON_NAME]"
type input "[GEOGRAPHIC_DATA]-[GEOGRAPHIC_DATA] ([US_STATE][GEOGRAPHIC_DATA])"
type input "Net 30"
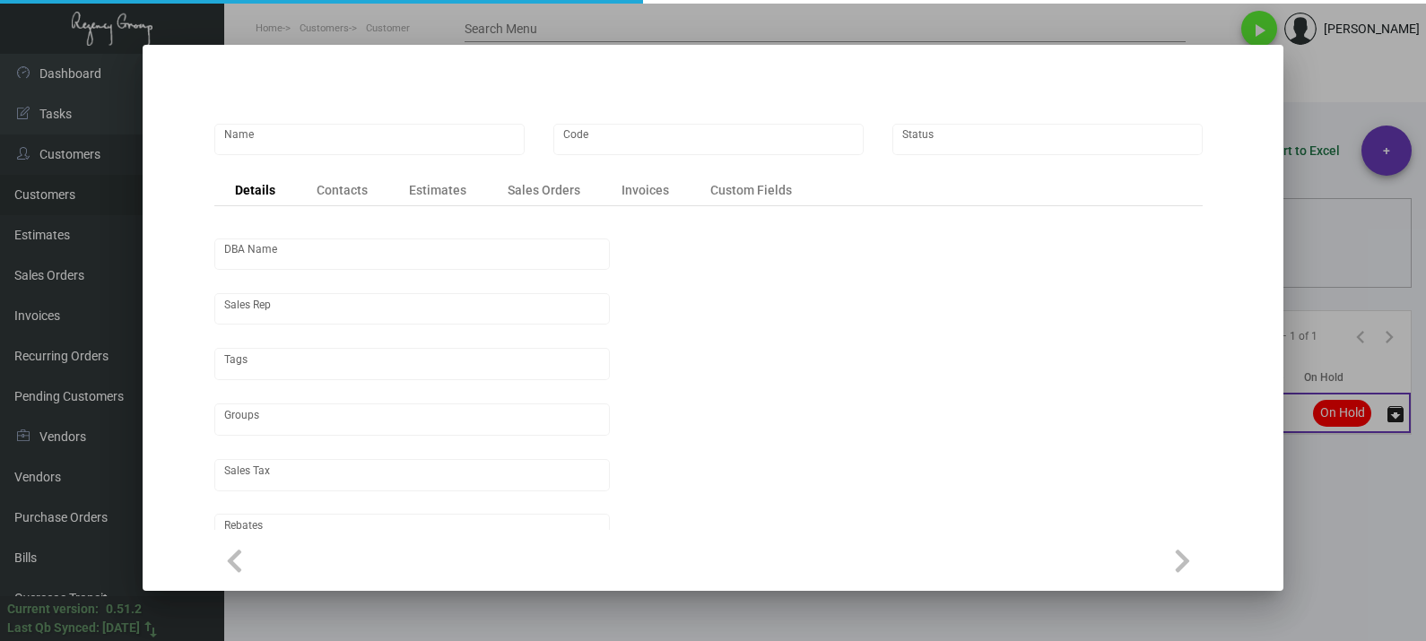
type input "United States Dollar $"
type input "$ 0.00"
checkbox input "true"
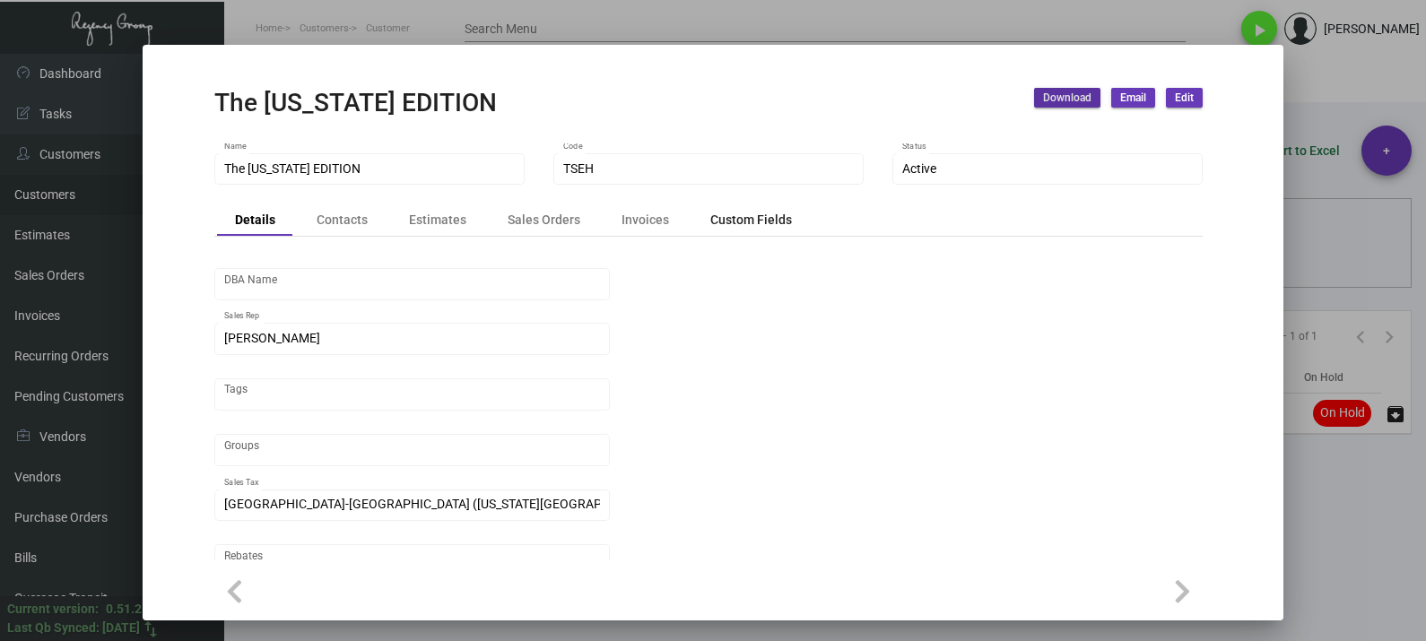
click at [763, 220] on div "Custom Fields" at bounding box center [752, 220] width 82 height 19
